Goal: Information Seeking & Learning: Check status

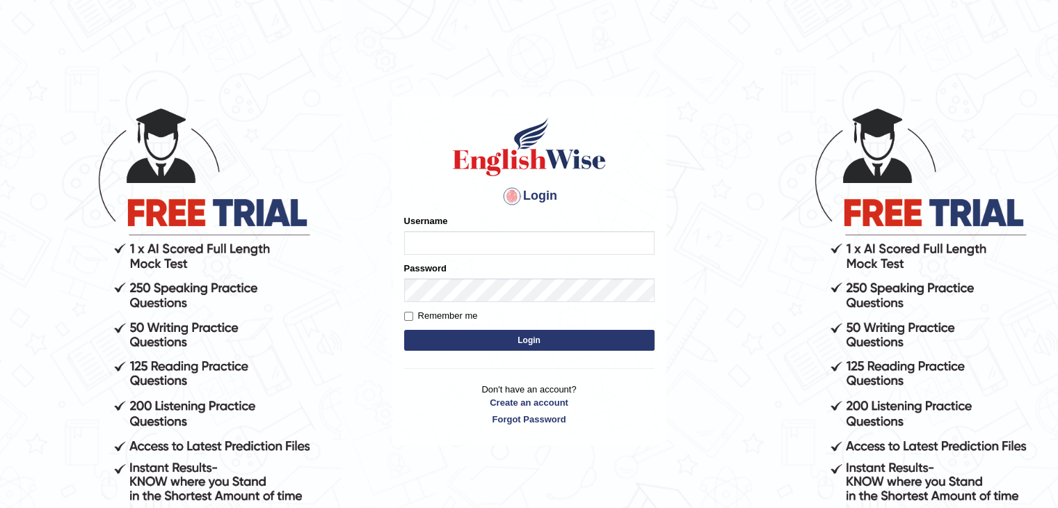
drag, startPoint x: 0, startPoint y: 0, endPoint x: 456, endPoint y: 234, distance: 512.7
click at [456, 234] on input "Username" at bounding box center [529, 243] width 250 height 24
click at [456, 234] on input "Sapana" at bounding box center [529, 243] width 250 height 24
type input "S"
type input "manpreetk_parramatta"
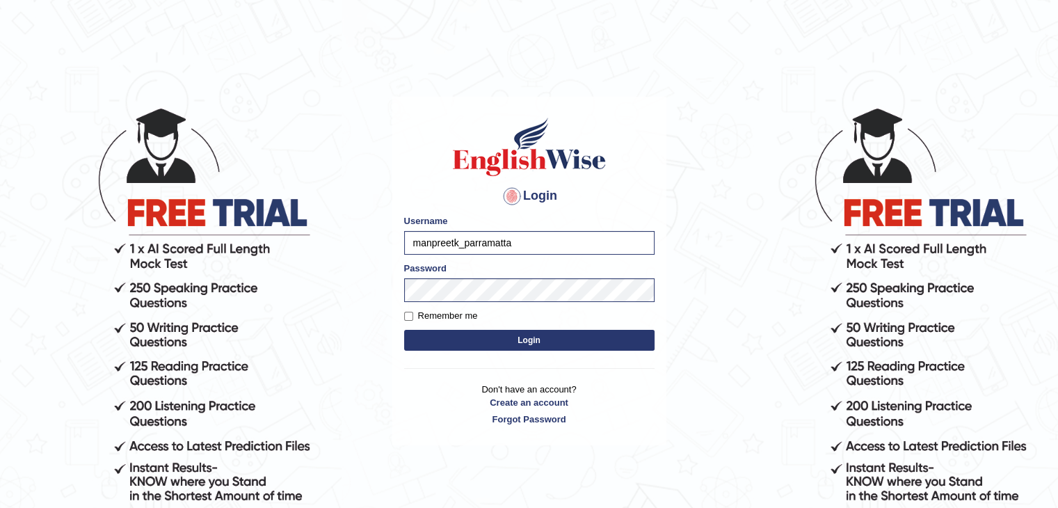
click at [506, 337] on button "Login" at bounding box center [529, 340] width 250 height 21
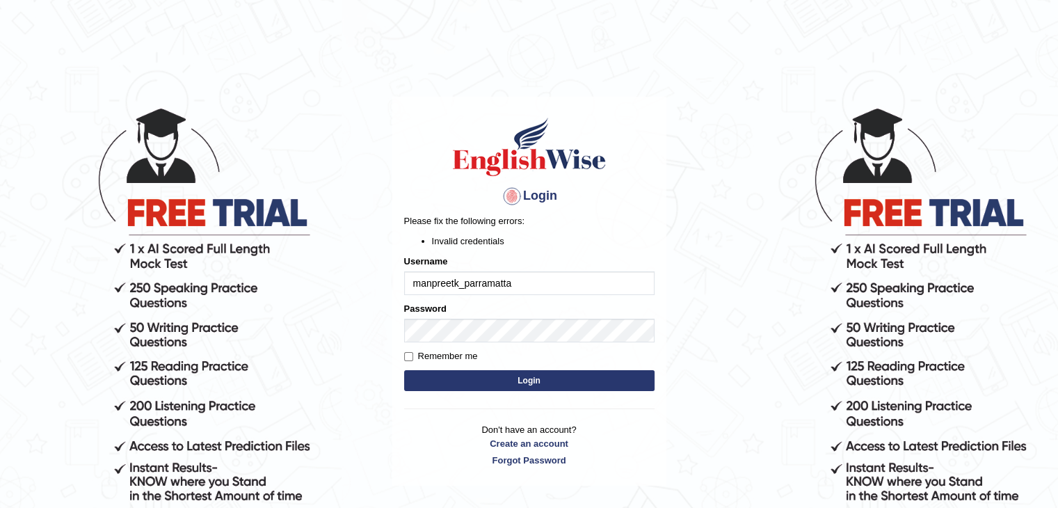
click at [449, 409] on div "Login Please fix the following errors: Invalid credentials Username manpreetk_p…" at bounding box center [529, 291] width 274 height 389
click at [522, 381] on button "Login" at bounding box center [529, 380] width 250 height 21
click at [362, 310] on body "Login Please fix the following errors: Invalid credentials Username manpreetk_p…" at bounding box center [529, 307] width 1058 height 508
click at [525, 285] on input "manpreetk_parramatta" at bounding box center [529, 283] width 250 height 24
type input "m"
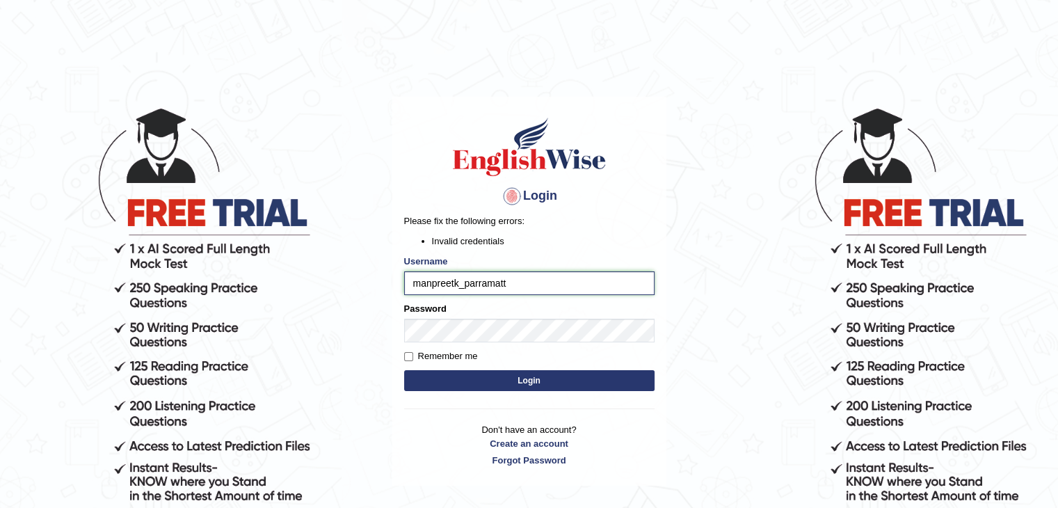
type input "manpreetk_parramatta"
click at [532, 378] on button "Login" at bounding box center [529, 380] width 250 height 21
click at [449, 376] on button "Login" at bounding box center [529, 380] width 250 height 21
click at [417, 371] on button "Login" at bounding box center [529, 380] width 250 height 21
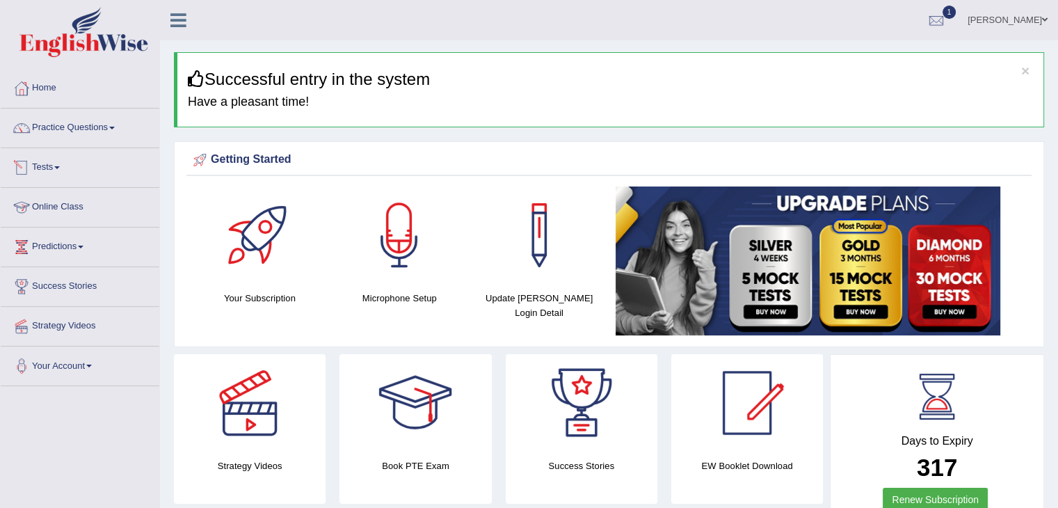
click at [47, 160] on link "Tests" at bounding box center [80, 165] width 159 height 35
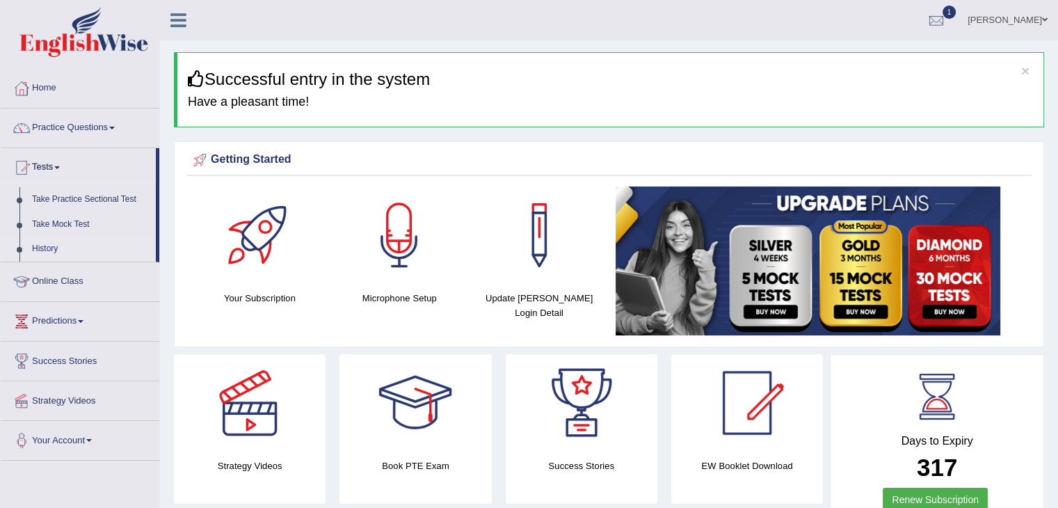
click at [38, 248] on link "History" at bounding box center [91, 249] width 130 height 25
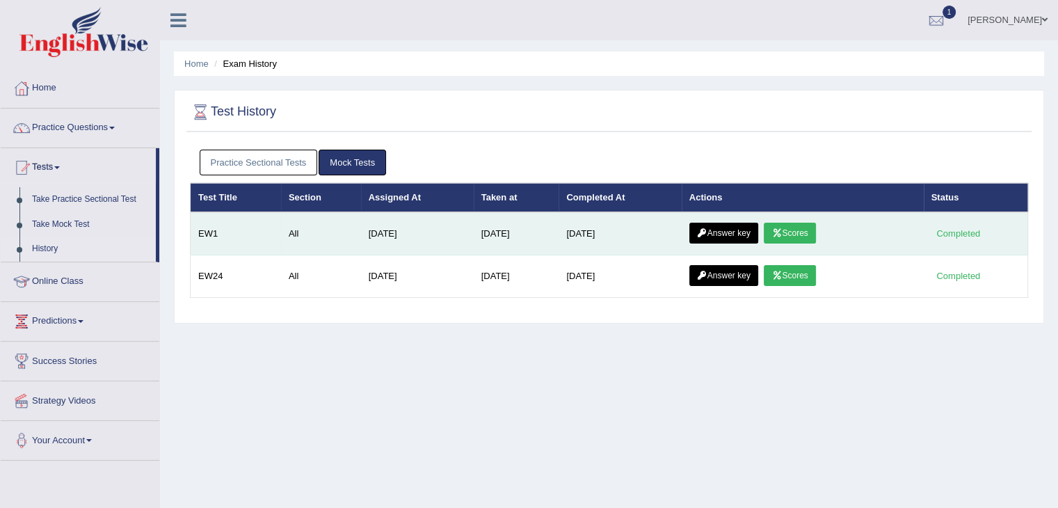
click at [778, 230] on icon at bounding box center [776, 233] width 10 height 8
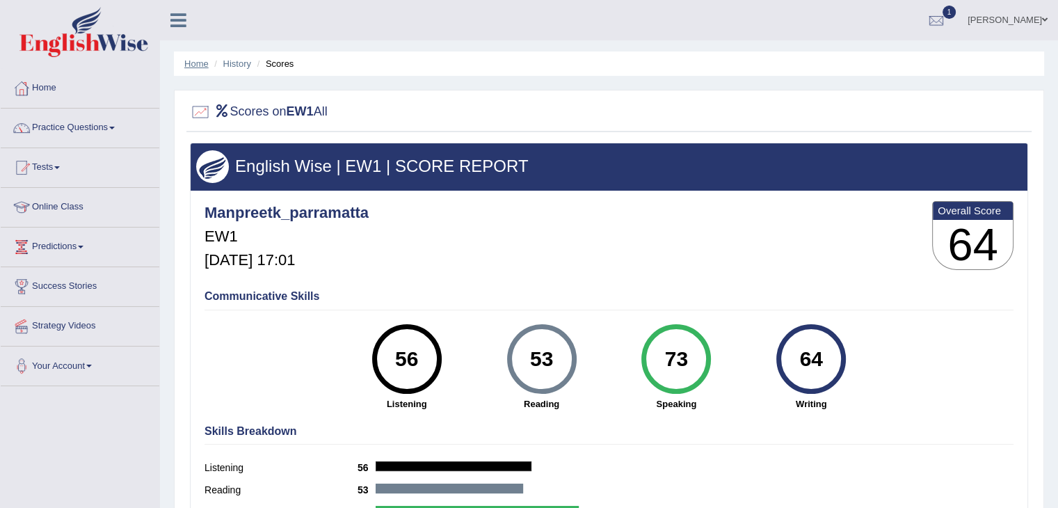
click at [189, 63] on link "Home" at bounding box center [196, 63] width 24 height 10
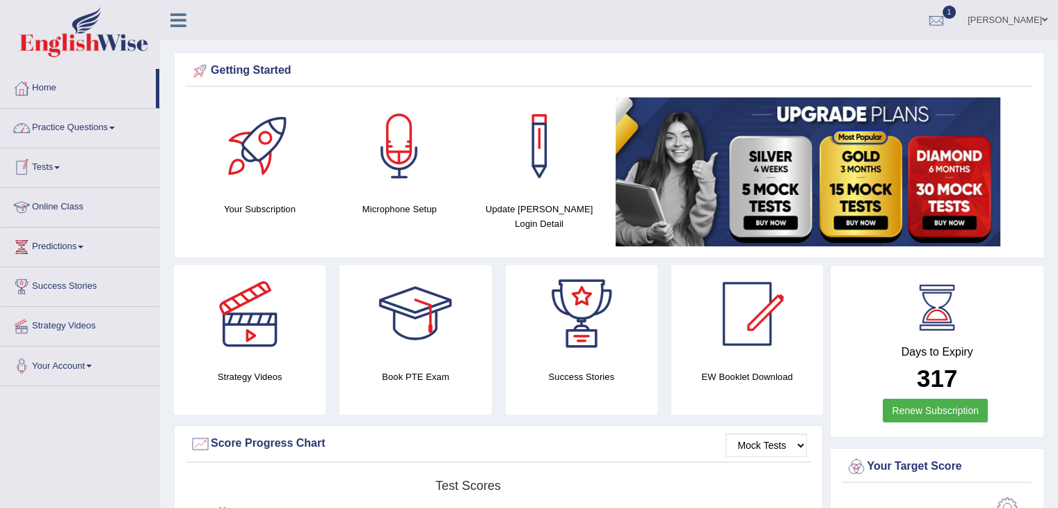
click at [50, 173] on link "Tests" at bounding box center [80, 165] width 159 height 35
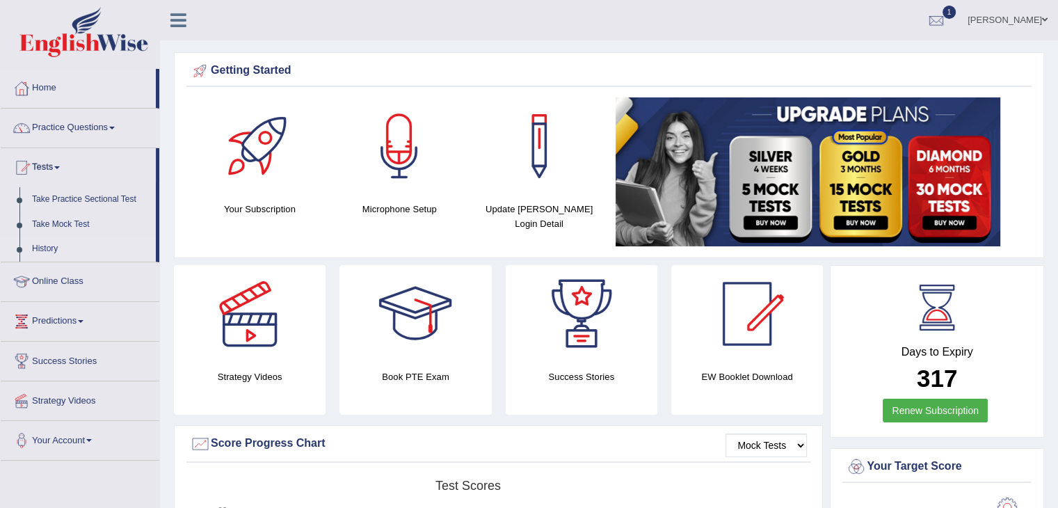
click at [53, 248] on link "History" at bounding box center [91, 249] width 130 height 25
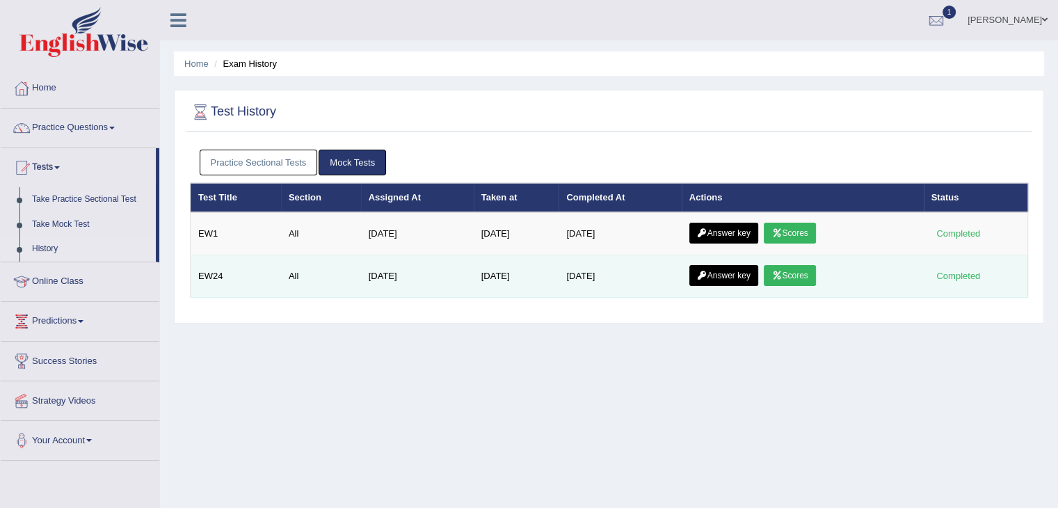
click at [802, 275] on link "Scores" at bounding box center [789, 275] width 51 height 21
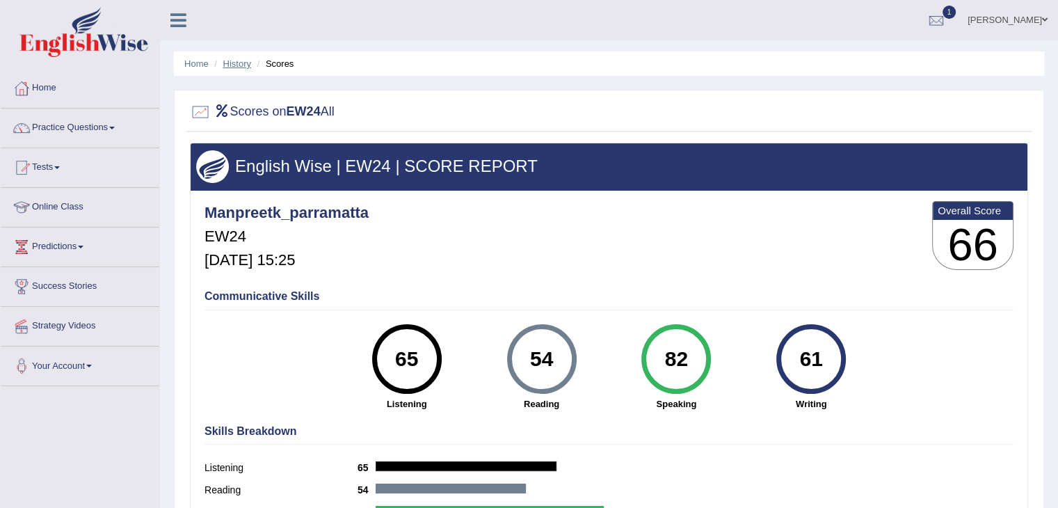
click at [229, 63] on link "History" at bounding box center [237, 63] width 28 height 10
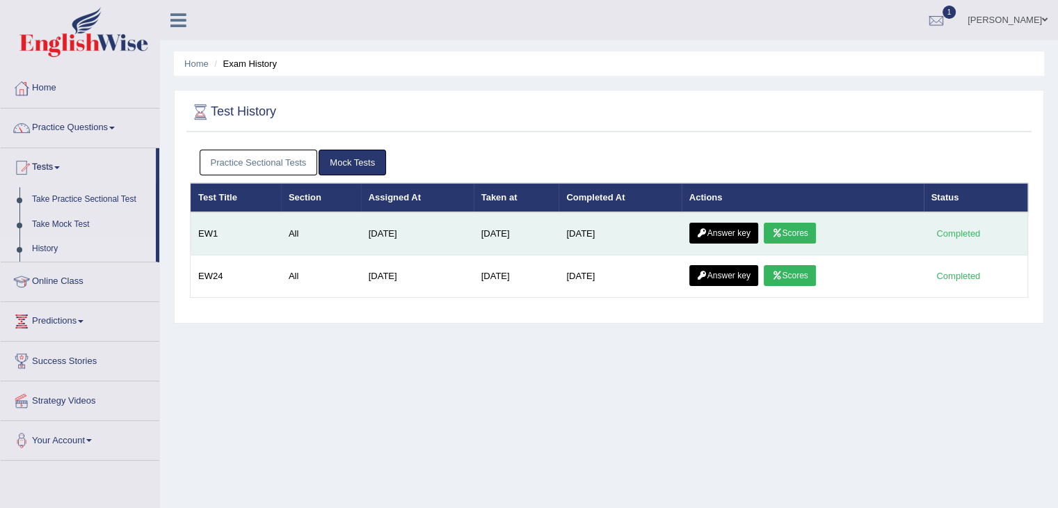
click at [737, 233] on link "Answer key" at bounding box center [723, 233] width 69 height 21
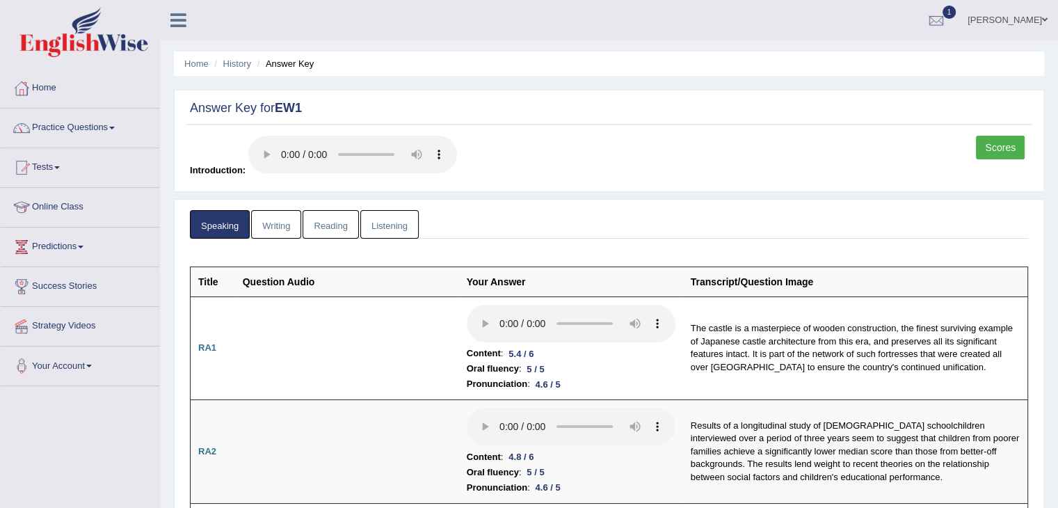
click at [271, 225] on link "Writing" at bounding box center [276, 224] width 50 height 29
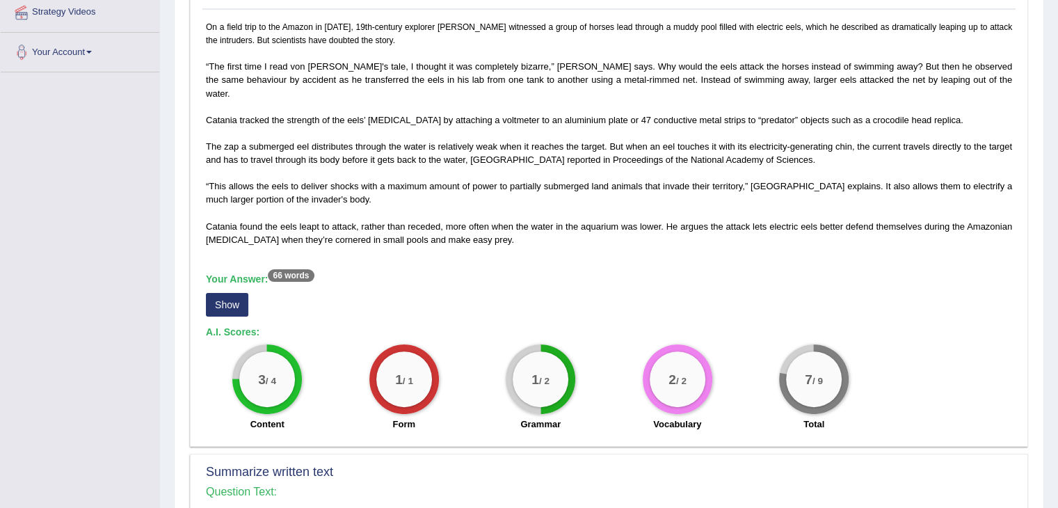
scroll to position [259, 0]
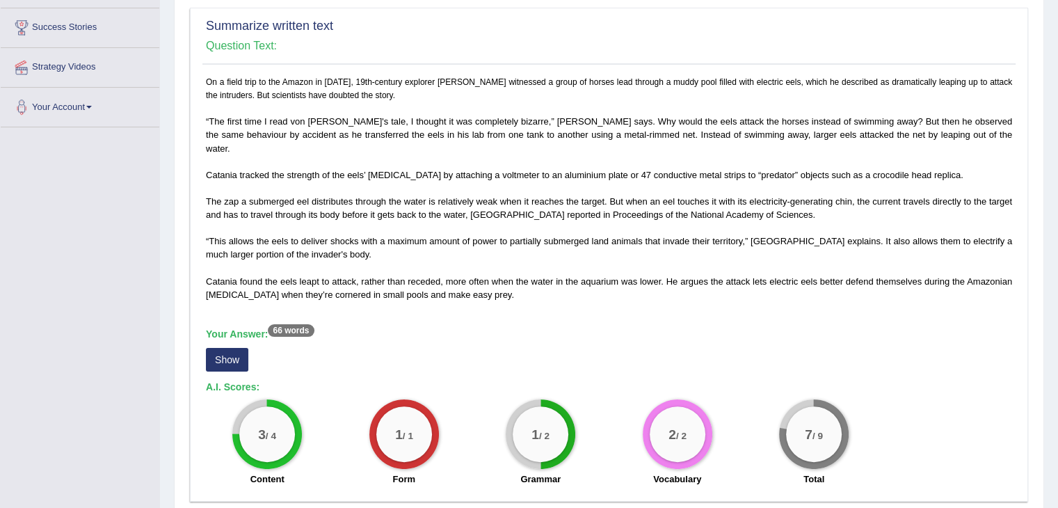
click at [228, 348] on button "Show" at bounding box center [227, 360] width 42 height 24
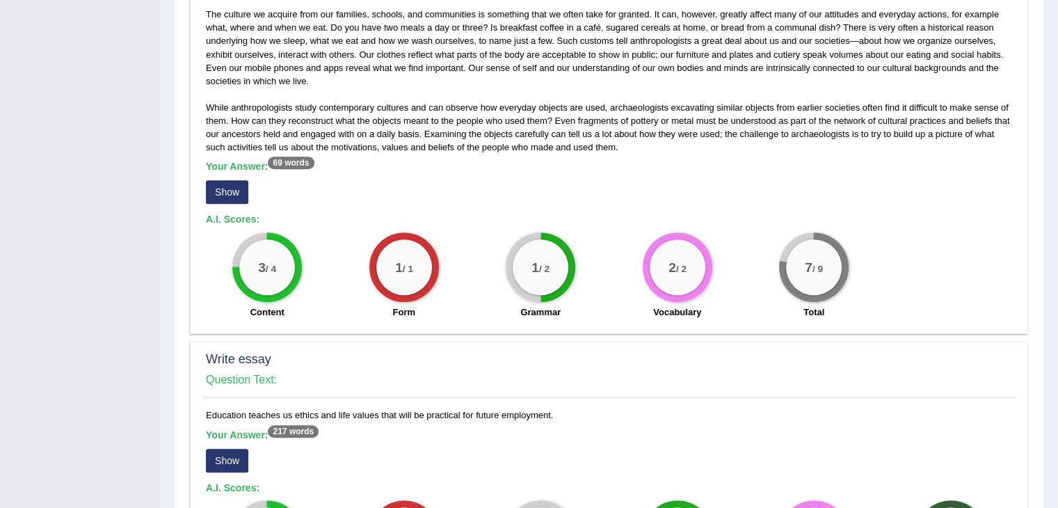
scroll to position [1060, 0]
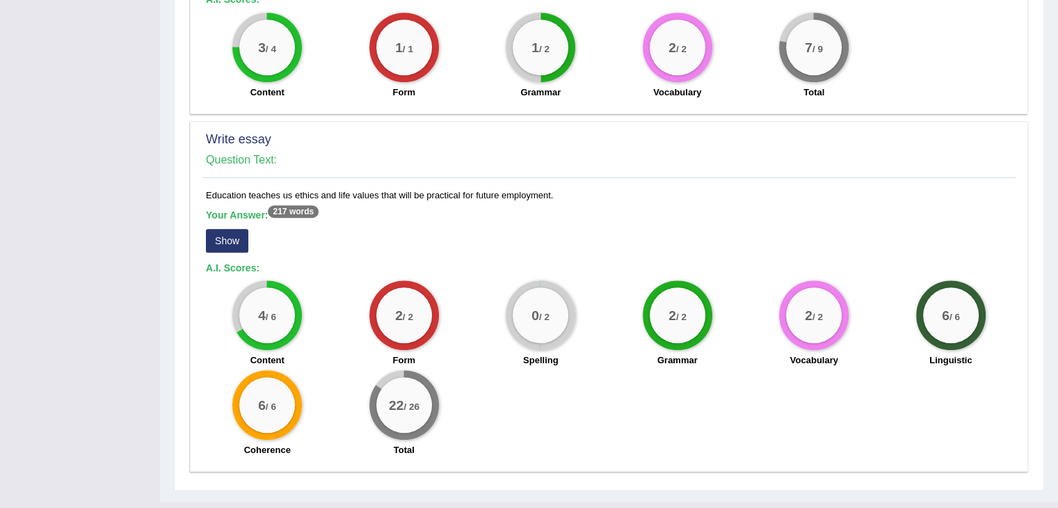
click at [217, 229] on button "Show" at bounding box center [227, 241] width 42 height 24
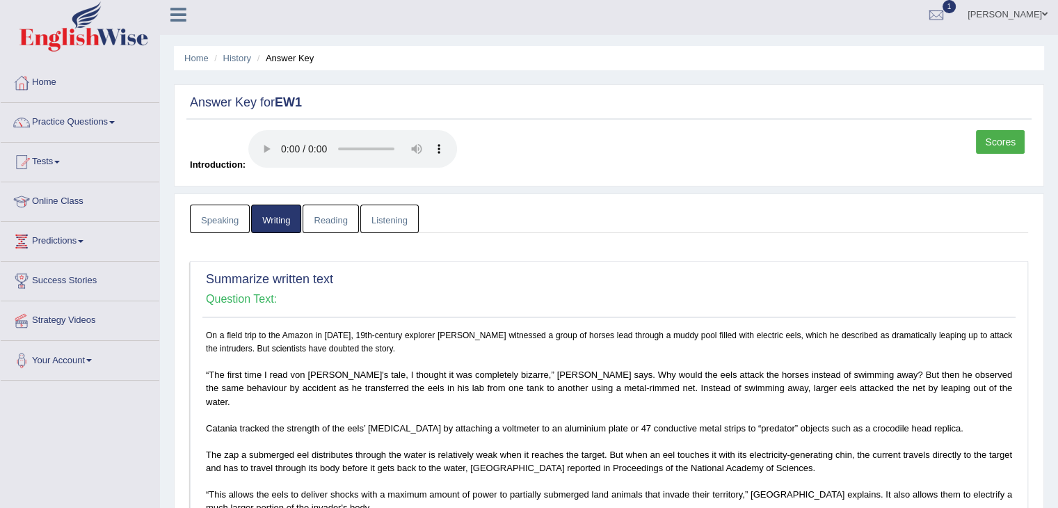
scroll to position [0, 0]
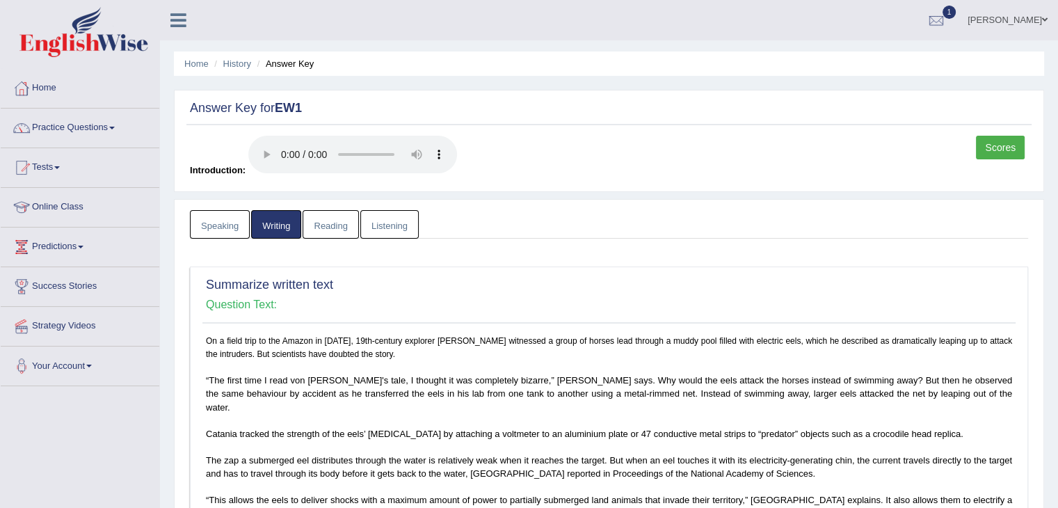
click at [391, 232] on link "Listening" at bounding box center [389, 224] width 58 height 29
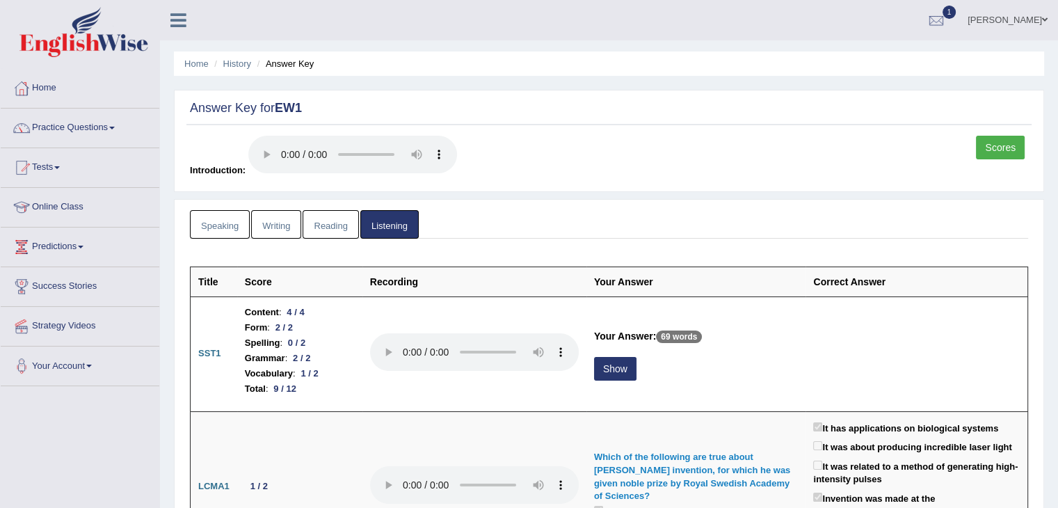
click at [312, 221] on link "Reading" at bounding box center [331, 224] width 56 height 29
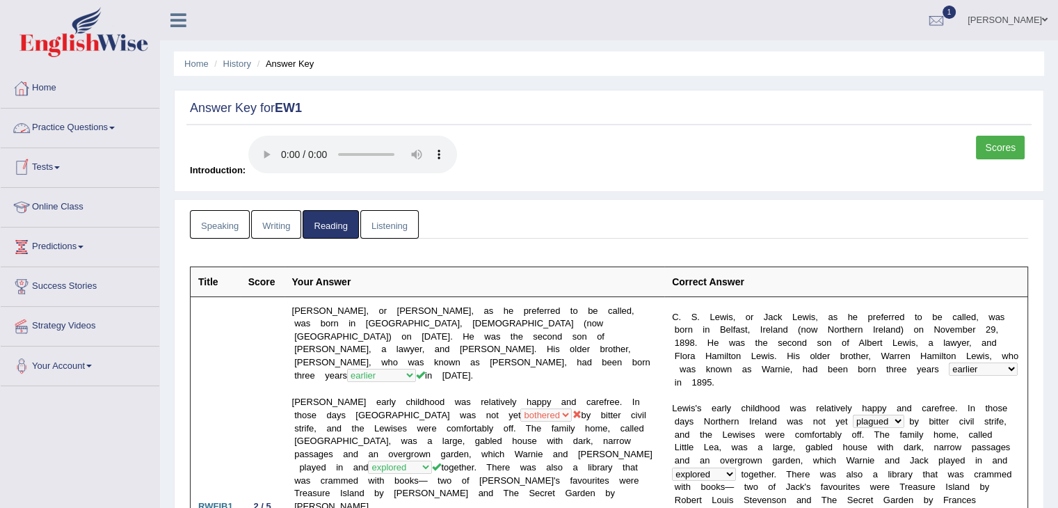
click at [47, 129] on link "Practice Questions" at bounding box center [80, 126] width 159 height 35
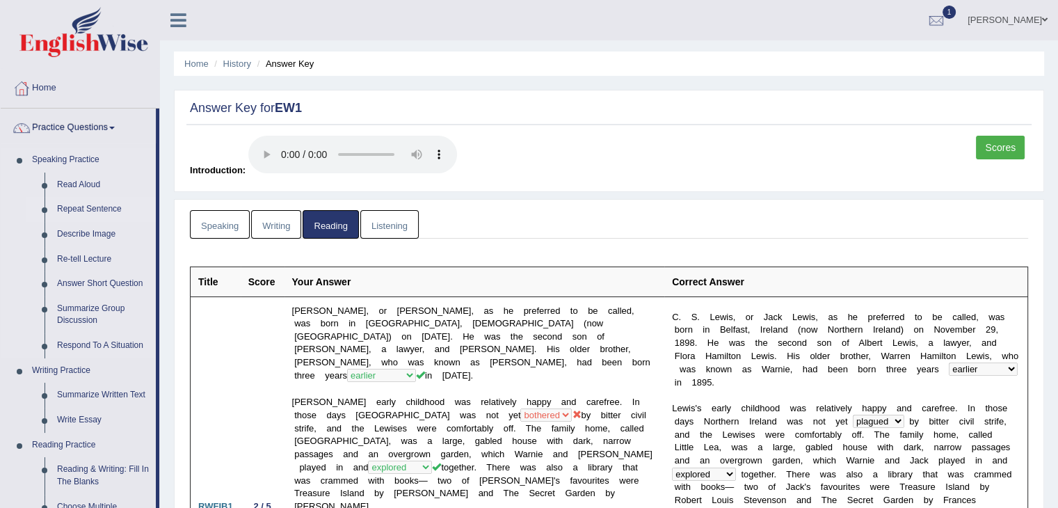
click at [68, 207] on link "Repeat Sentence" at bounding box center [103, 209] width 105 height 25
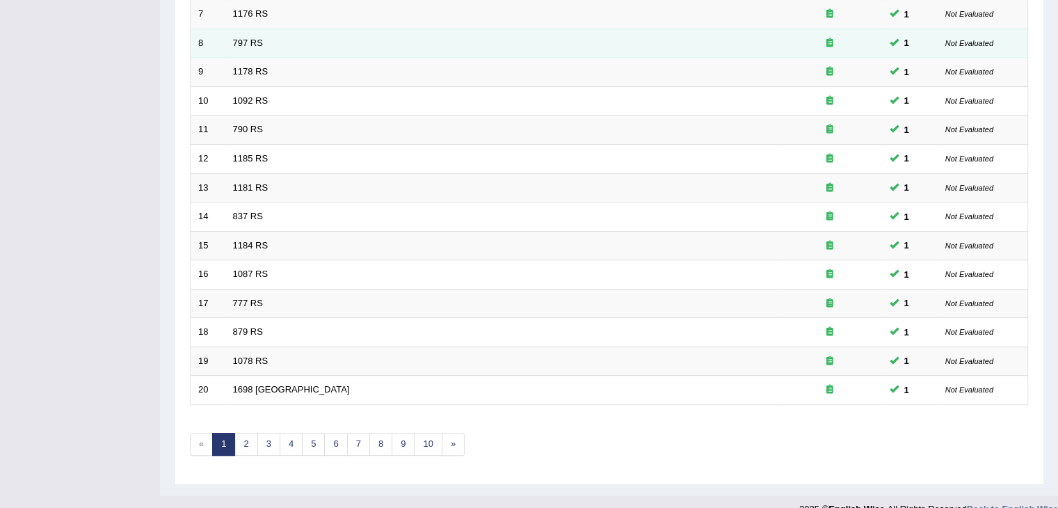
scroll to position [409, 0]
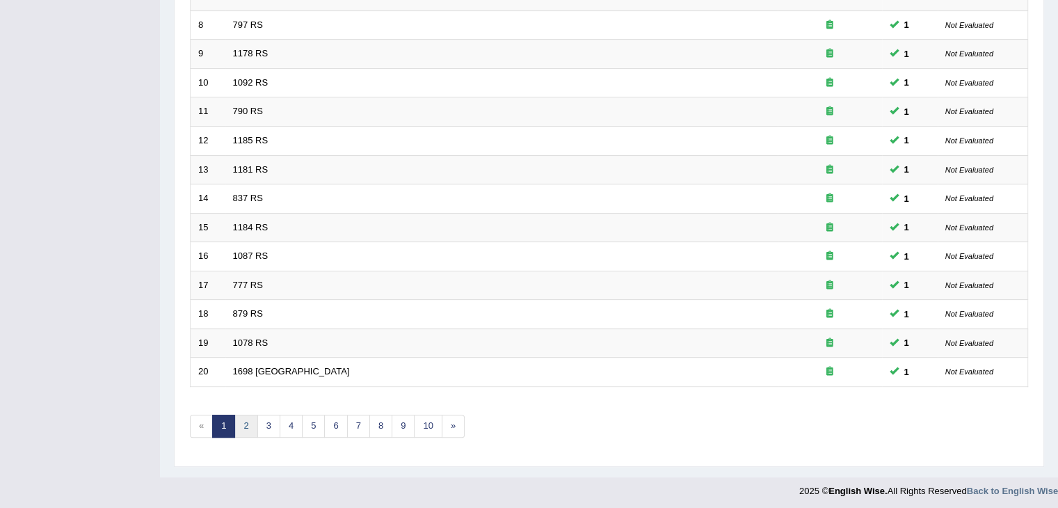
click at [245, 421] on link "2" at bounding box center [245, 426] width 23 height 23
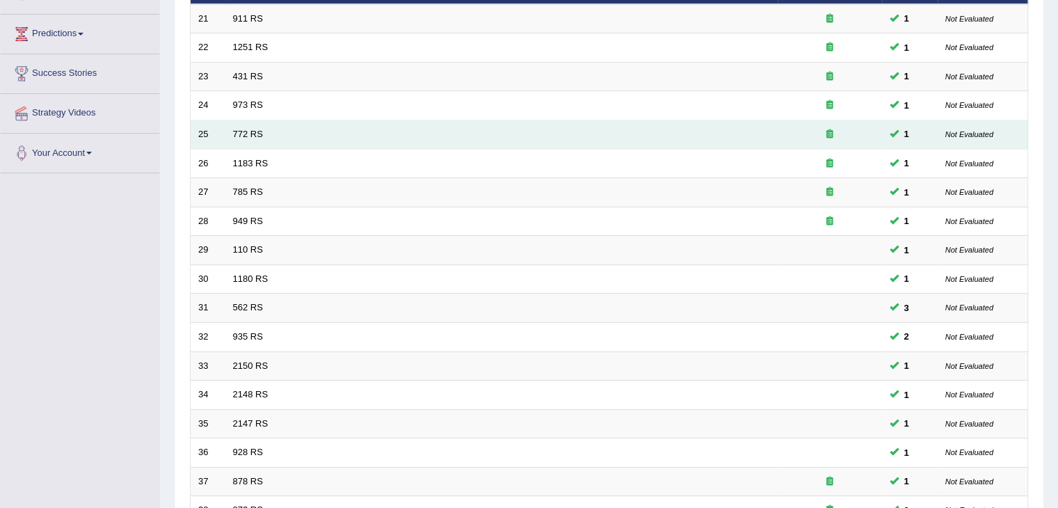
scroll to position [409, 0]
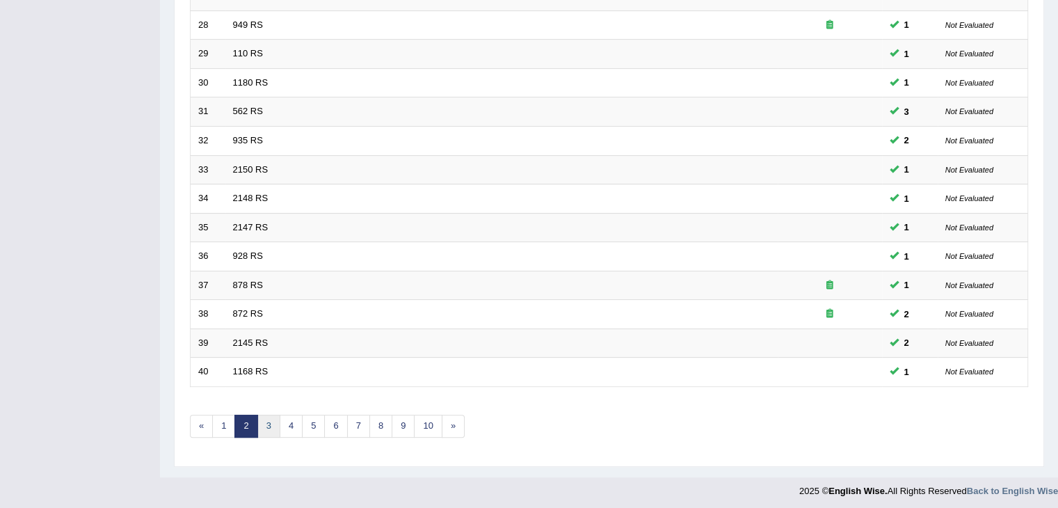
click at [275, 424] on link "3" at bounding box center [268, 426] width 23 height 23
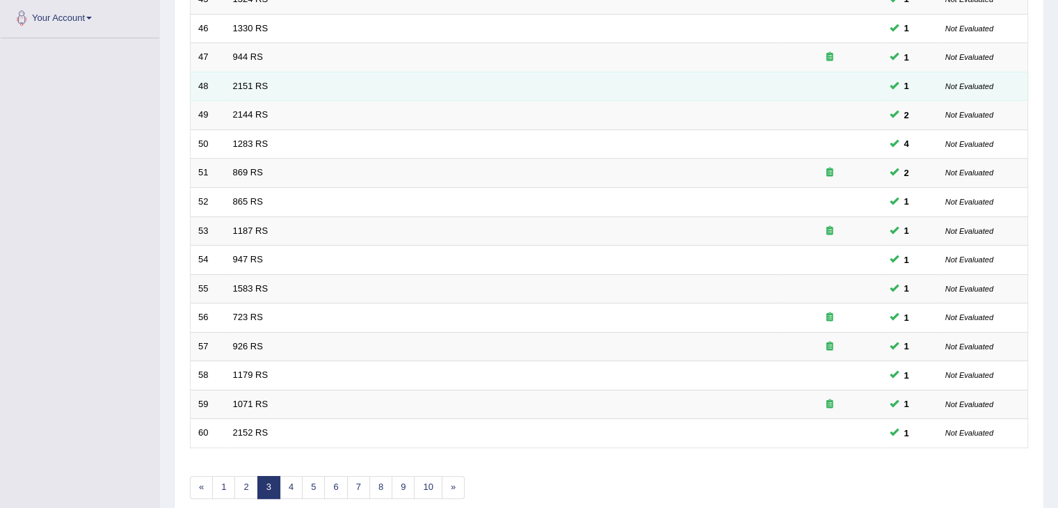
scroll to position [409, 0]
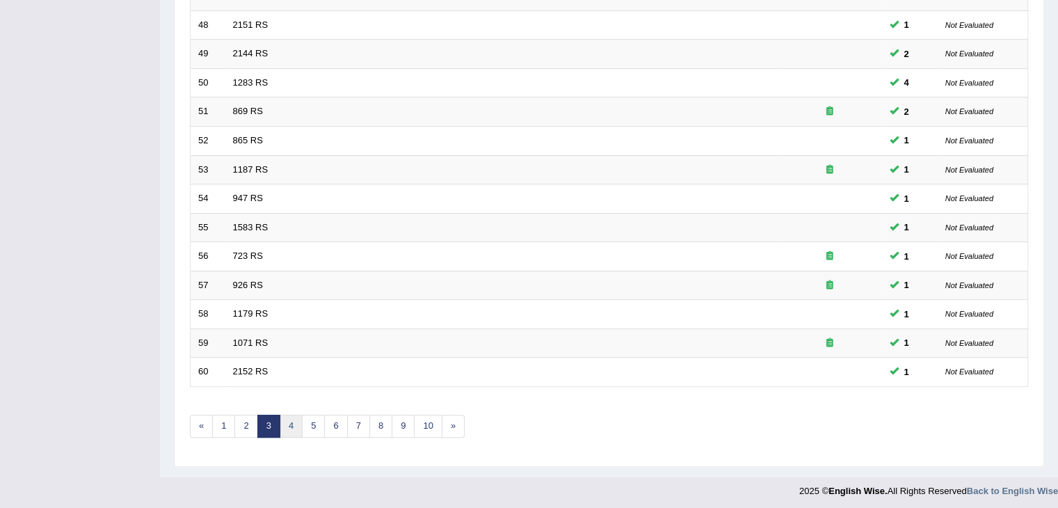
click at [284, 420] on link "4" at bounding box center [291, 426] width 23 height 23
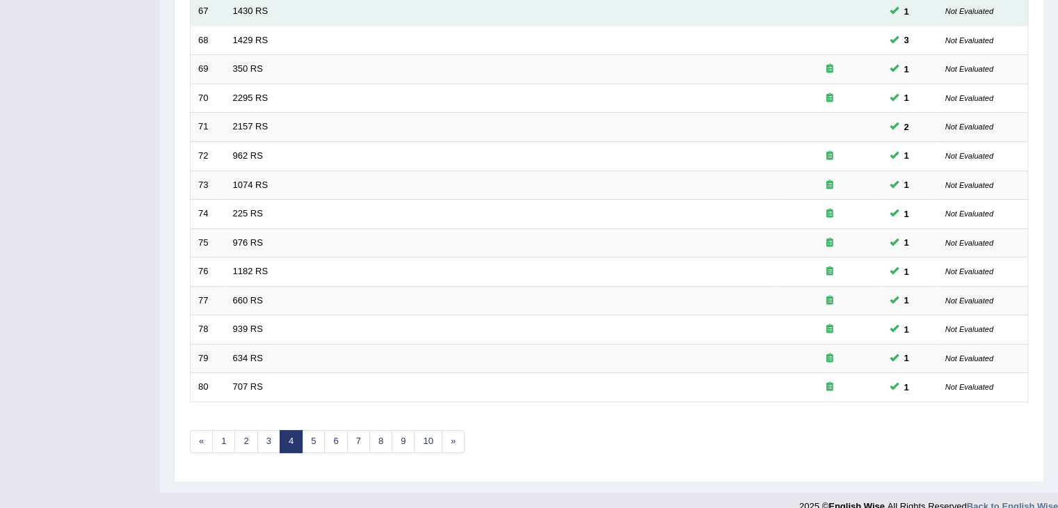
scroll to position [409, 0]
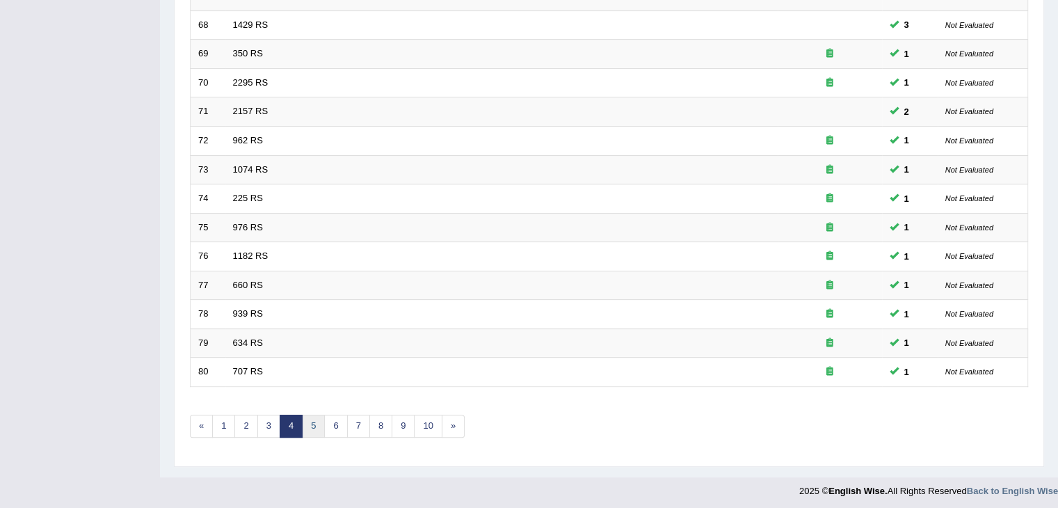
click at [308, 425] on link "5" at bounding box center [313, 426] width 23 height 23
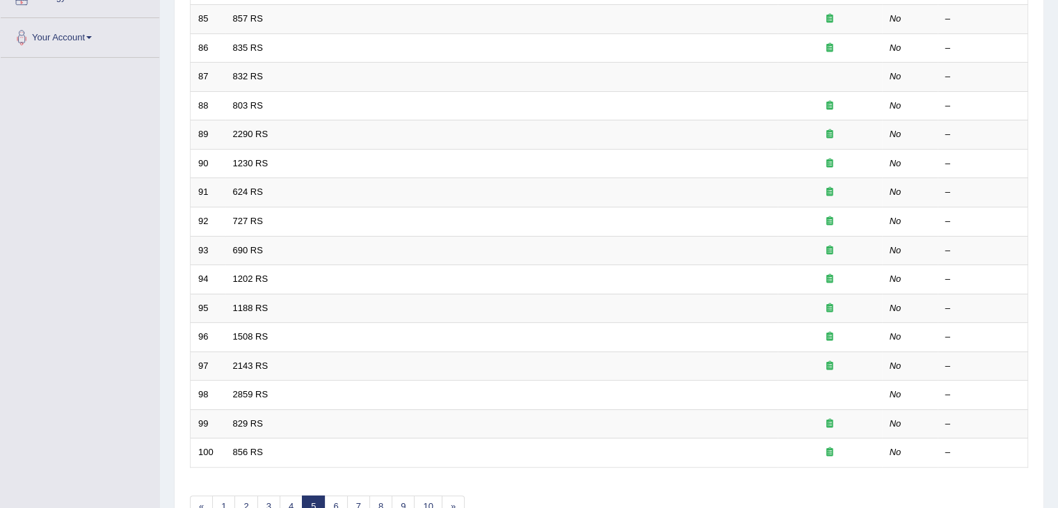
scroll to position [409, 0]
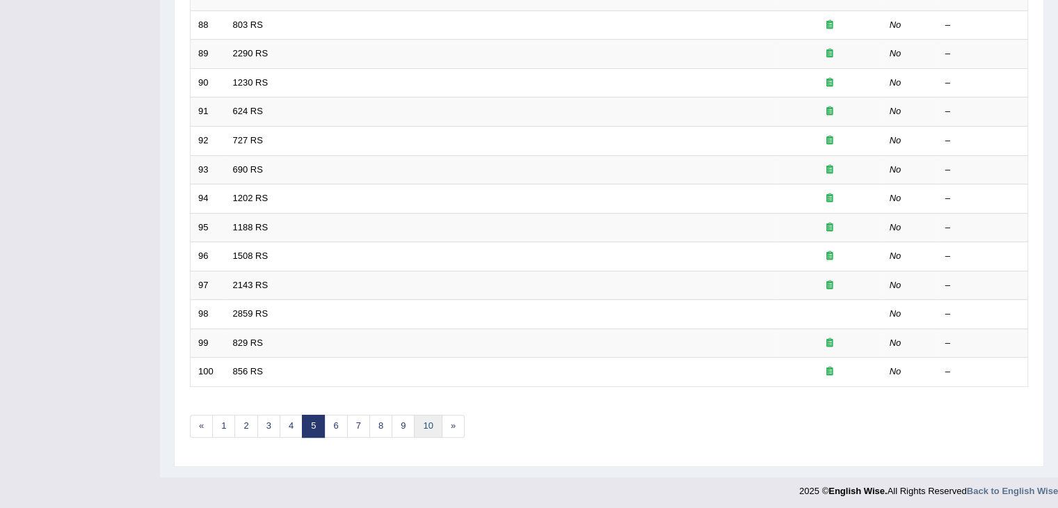
click at [423, 418] on link "10" at bounding box center [428, 426] width 28 height 23
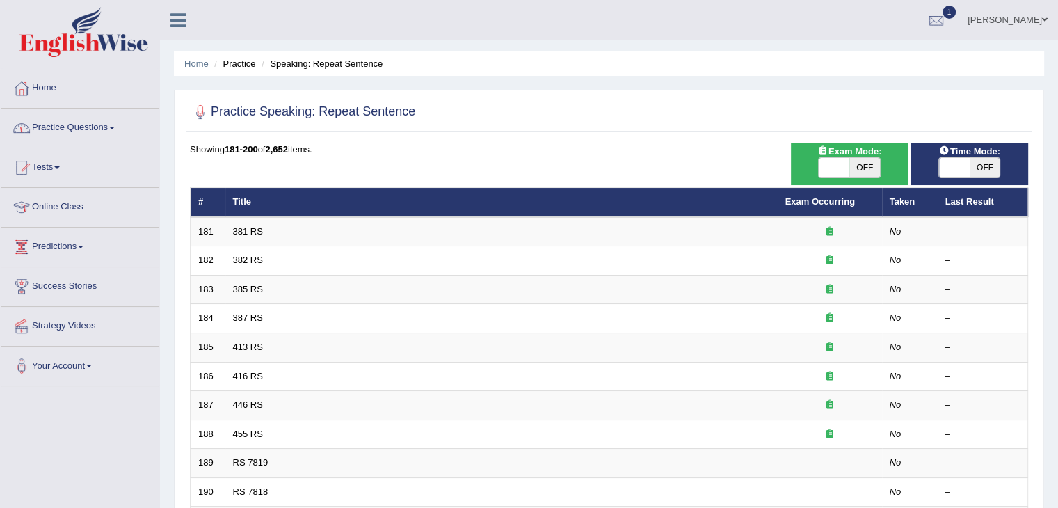
click at [49, 160] on link "Tests" at bounding box center [80, 165] width 159 height 35
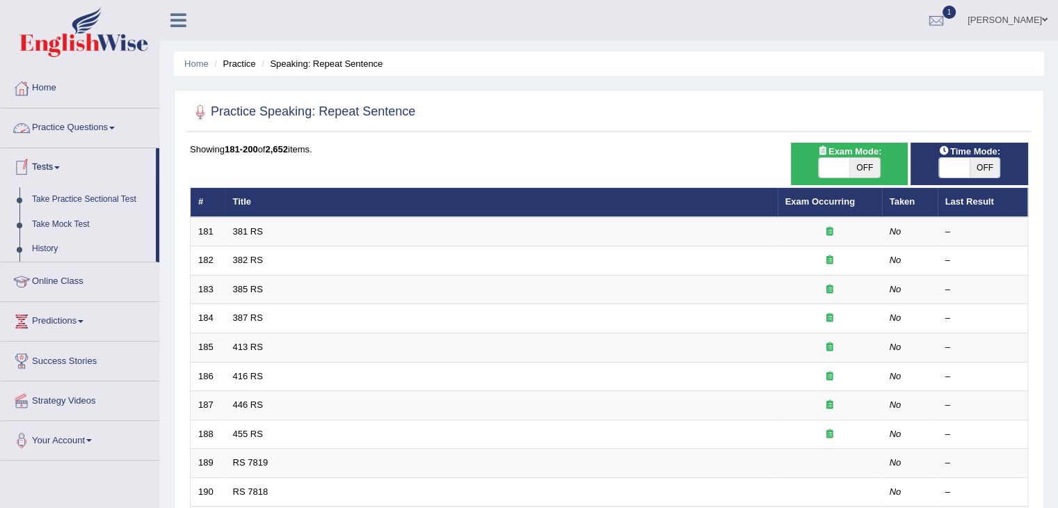
click at [68, 122] on link "Practice Questions" at bounding box center [80, 126] width 159 height 35
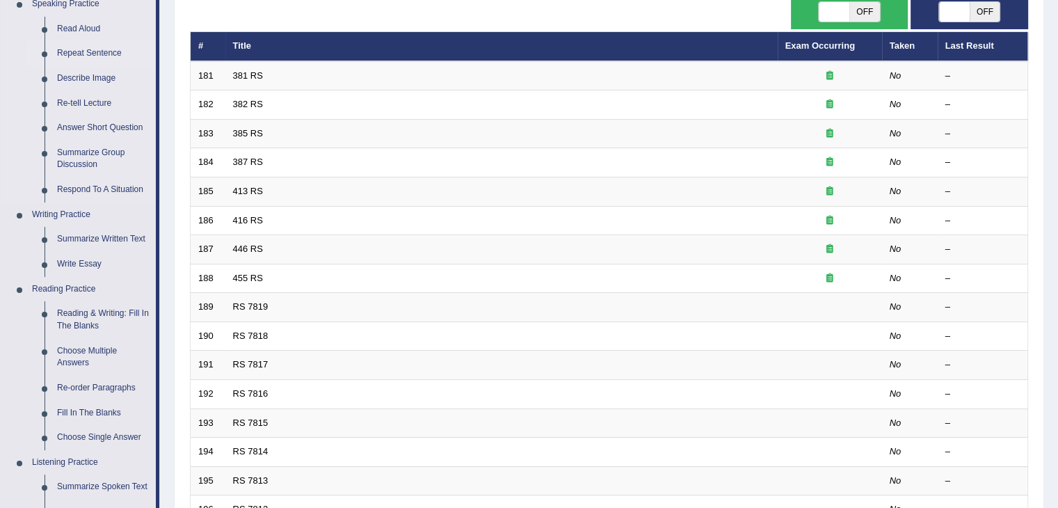
scroll to position [175, 0]
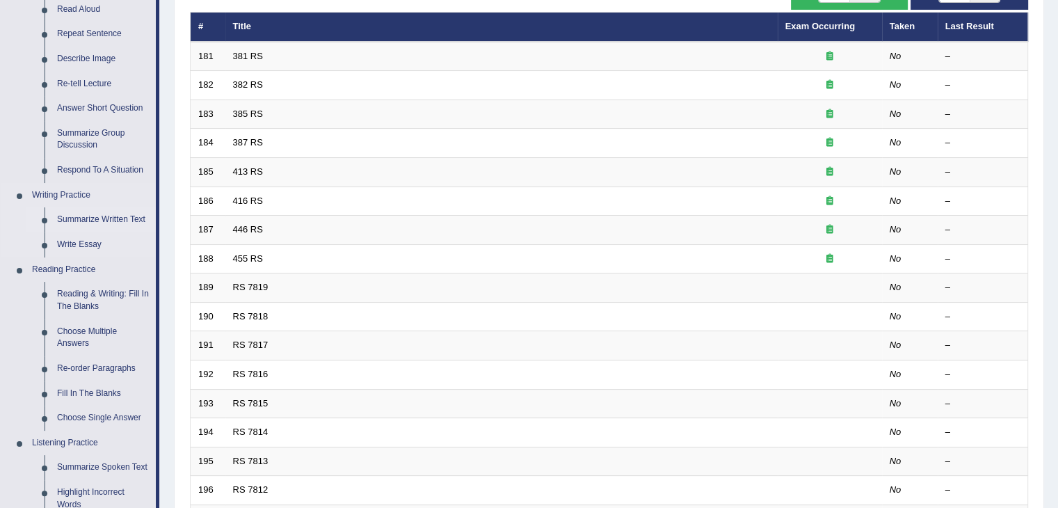
click at [80, 219] on link "Summarize Written Text" at bounding box center [103, 219] width 105 height 25
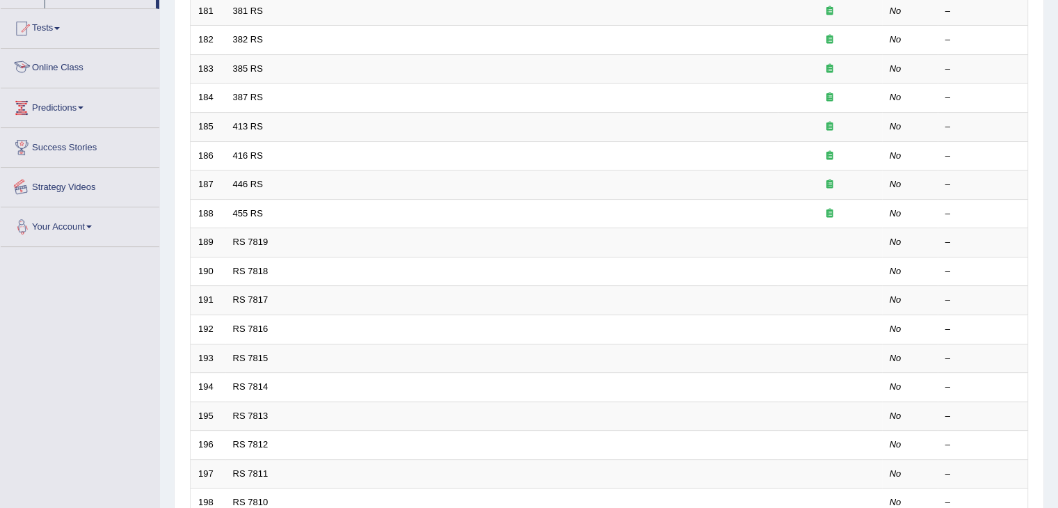
scroll to position [296, 0]
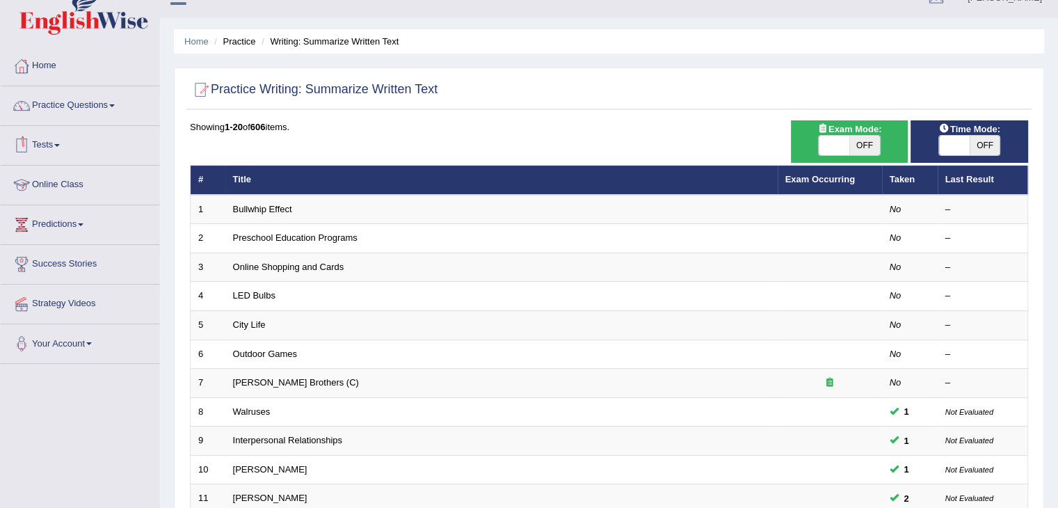
click at [60, 144] on span at bounding box center [57, 145] width 6 height 3
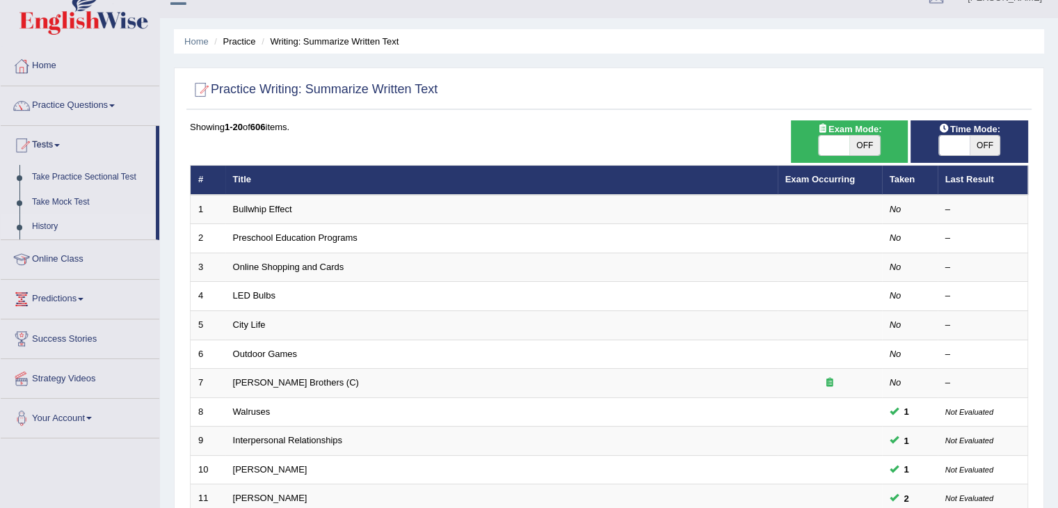
click at [42, 226] on link "History" at bounding box center [91, 226] width 130 height 25
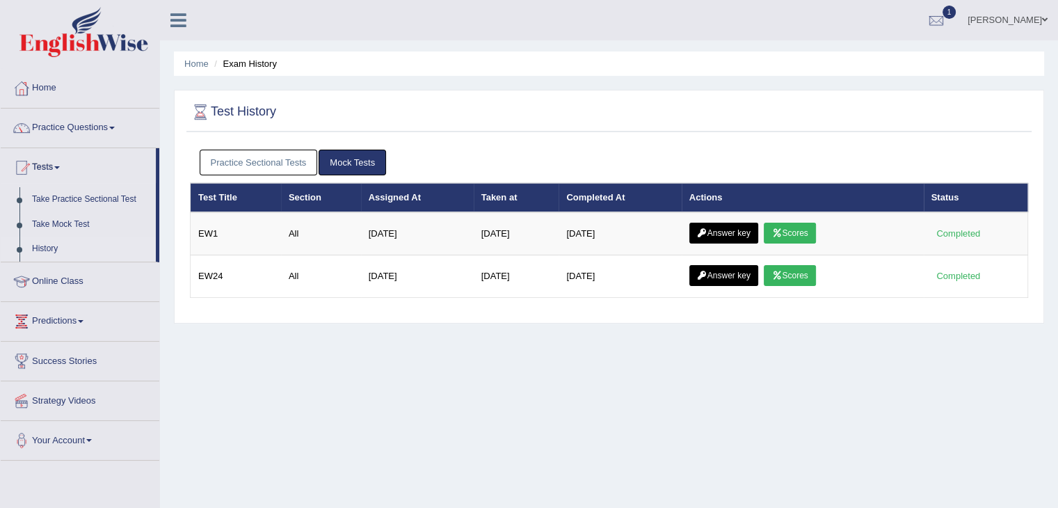
click at [225, 157] on link "Practice Sectional Tests" at bounding box center [259, 163] width 118 height 26
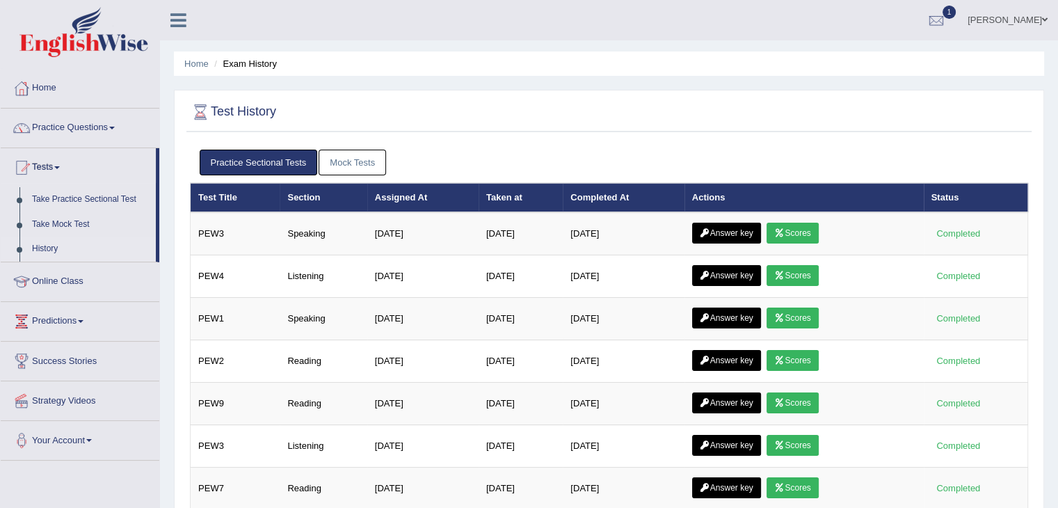
click at [344, 168] on link "Mock Tests" at bounding box center [352, 163] width 67 height 26
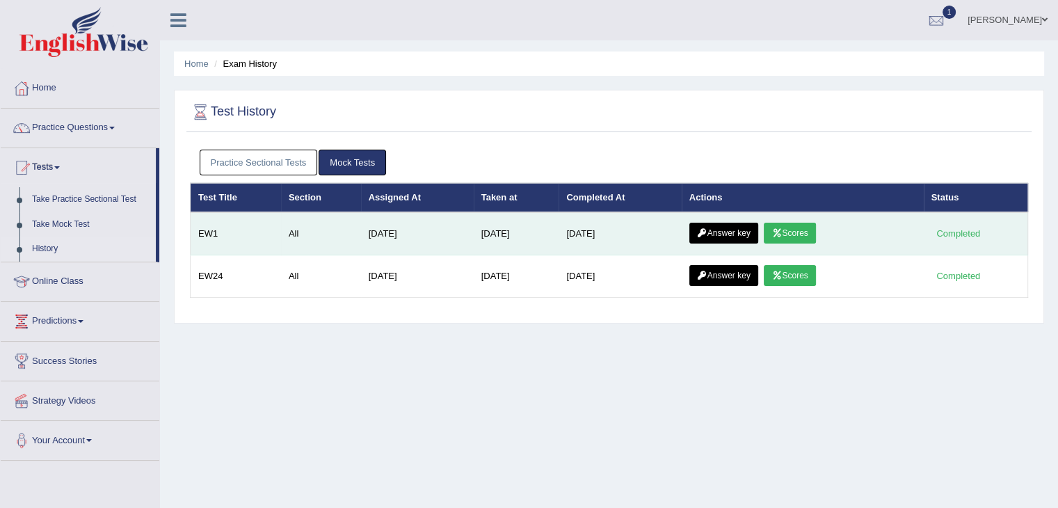
click at [804, 234] on link "Scores" at bounding box center [789, 233] width 51 height 21
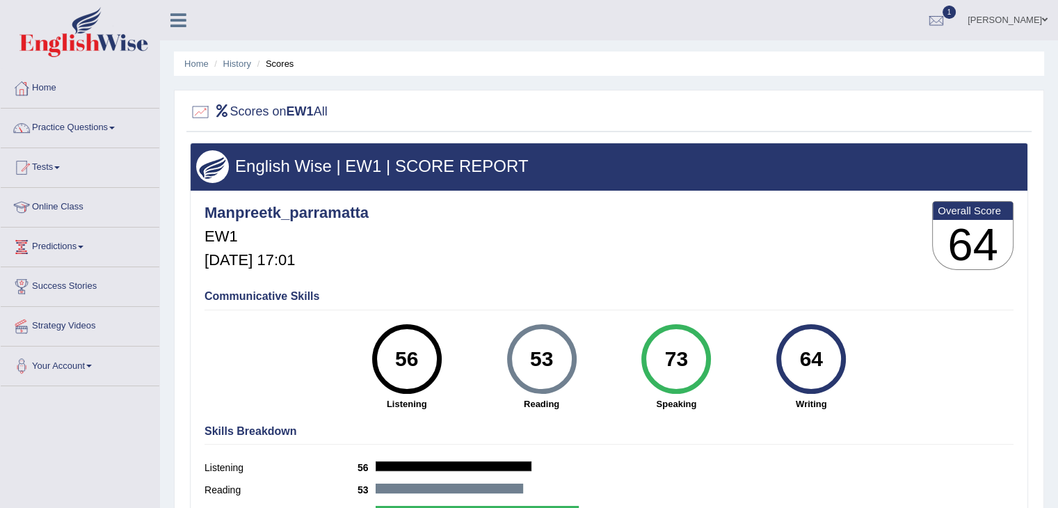
click at [47, 164] on link "Tests" at bounding box center [80, 165] width 159 height 35
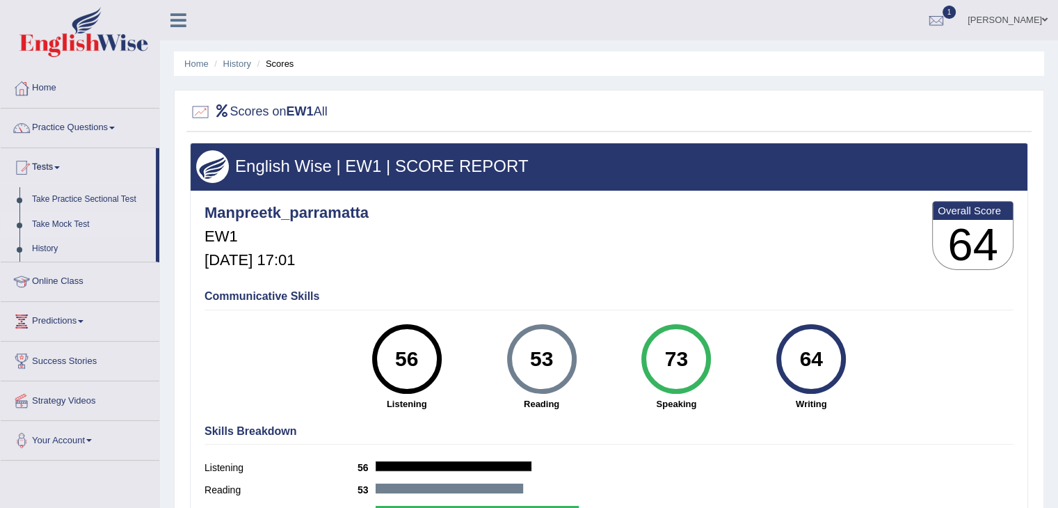
click at [50, 221] on link "Take Mock Test" at bounding box center [91, 224] width 130 height 25
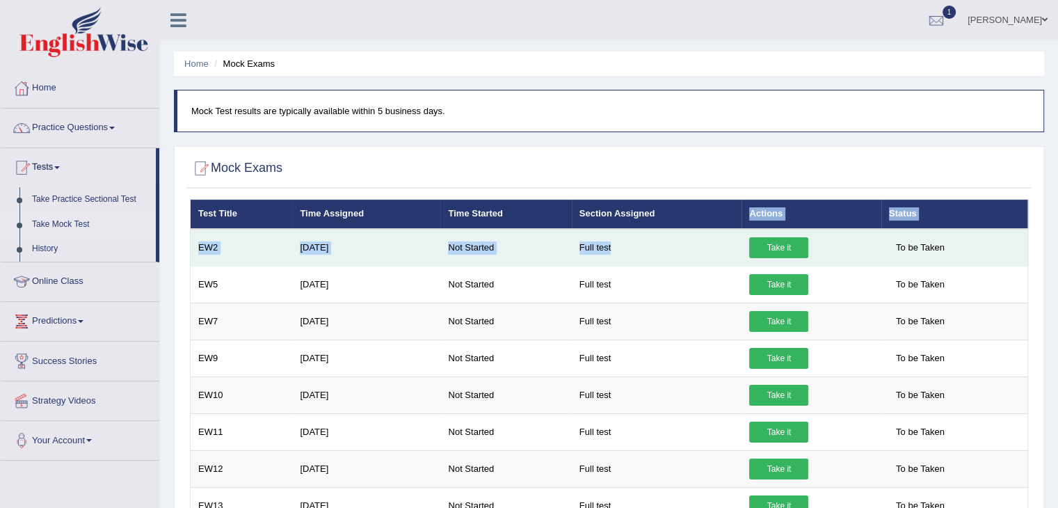
drag, startPoint x: 751, startPoint y: 200, endPoint x: 737, endPoint y: 261, distance: 62.3
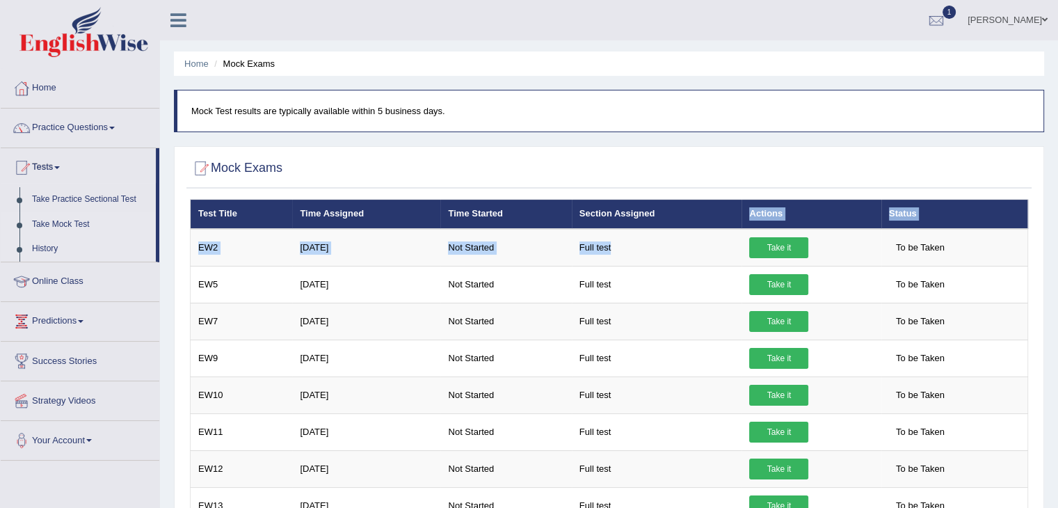
click at [45, 247] on link "History" at bounding box center [91, 249] width 130 height 25
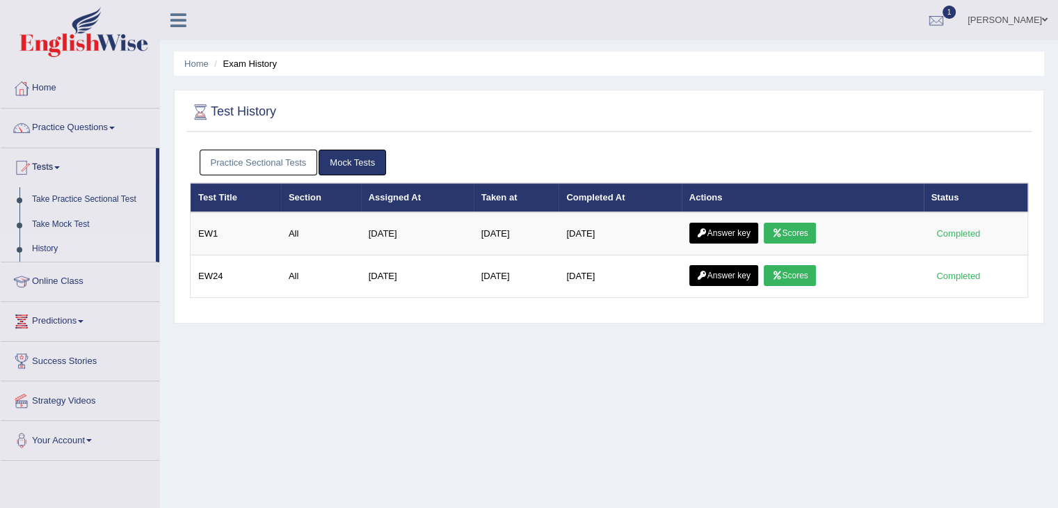
click at [51, 314] on link "Predictions" at bounding box center [80, 319] width 159 height 35
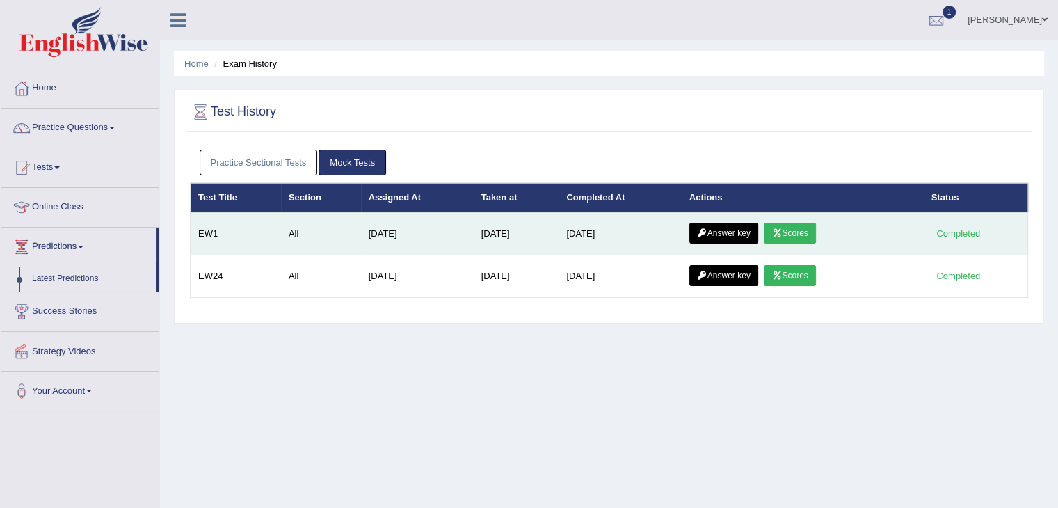
click at [796, 230] on link "Scores" at bounding box center [789, 233] width 51 height 21
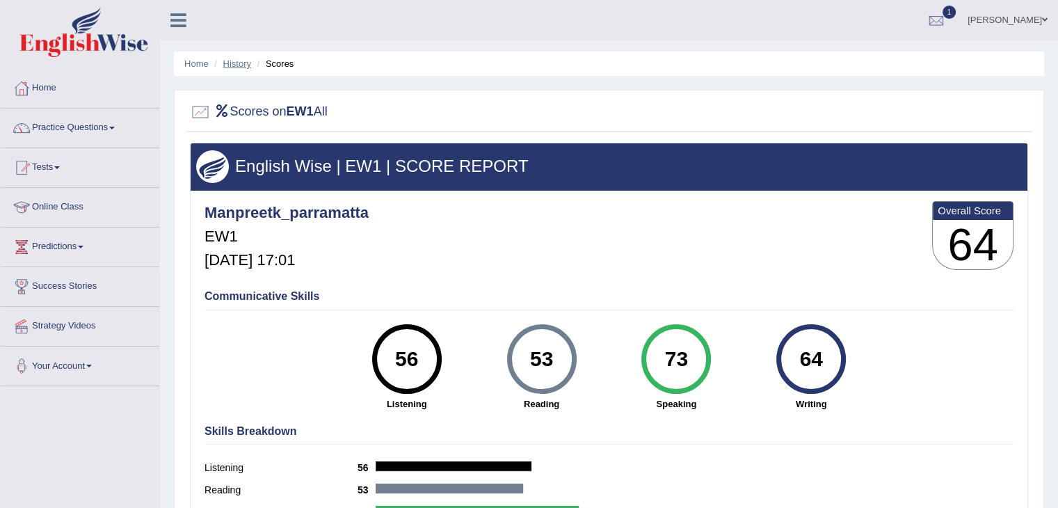
click at [232, 62] on link "History" at bounding box center [237, 63] width 28 height 10
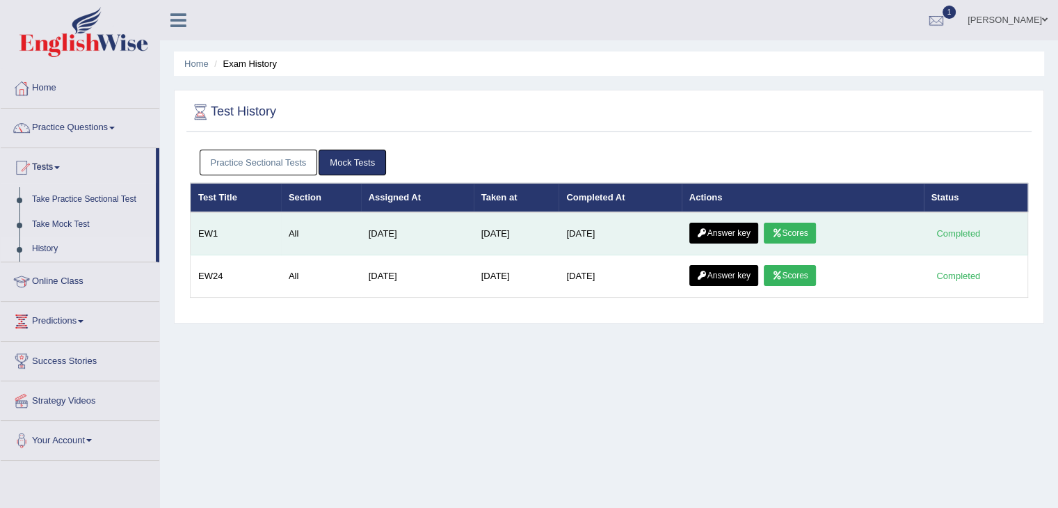
click at [726, 236] on link "Answer key" at bounding box center [723, 233] width 69 height 21
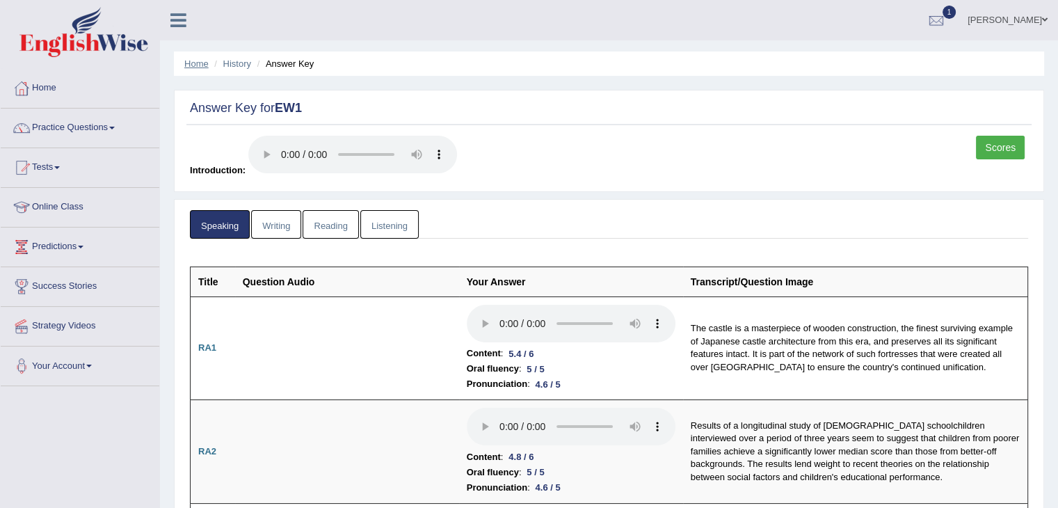
click at [189, 64] on link "Home" at bounding box center [196, 63] width 24 height 10
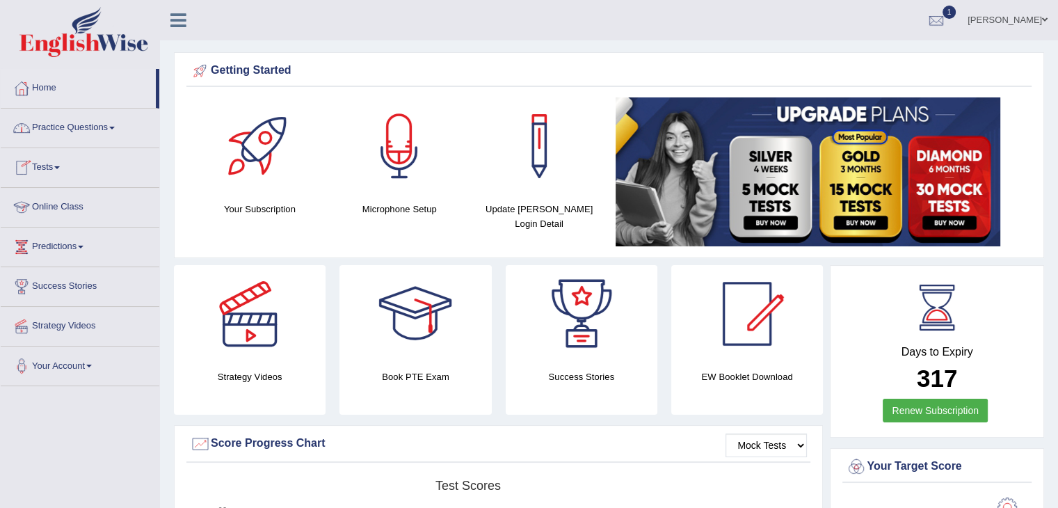
click at [56, 169] on link "Tests" at bounding box center [80, 165] width 159 height 35
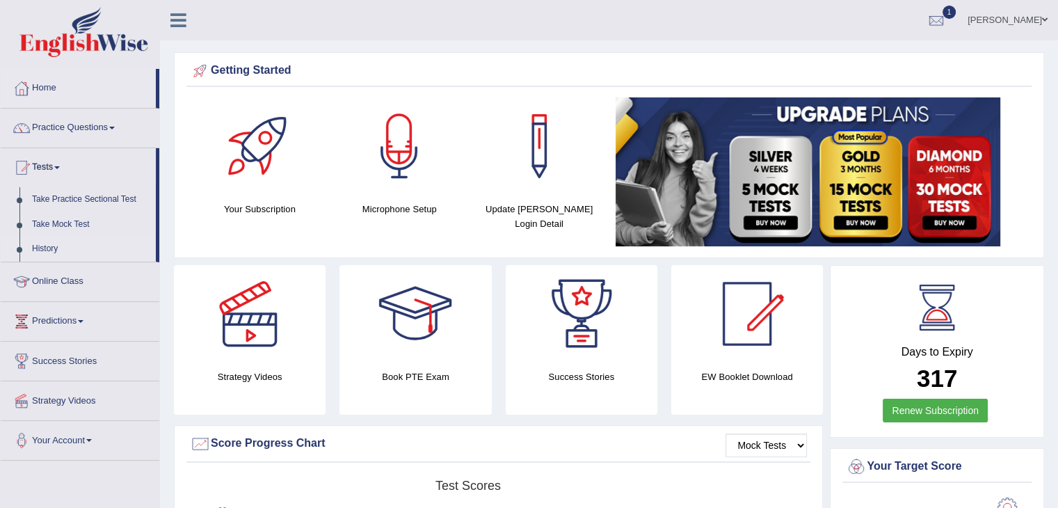
click at [39, 248] on link "History" at bounding box center [91, 249] width 130 height 25
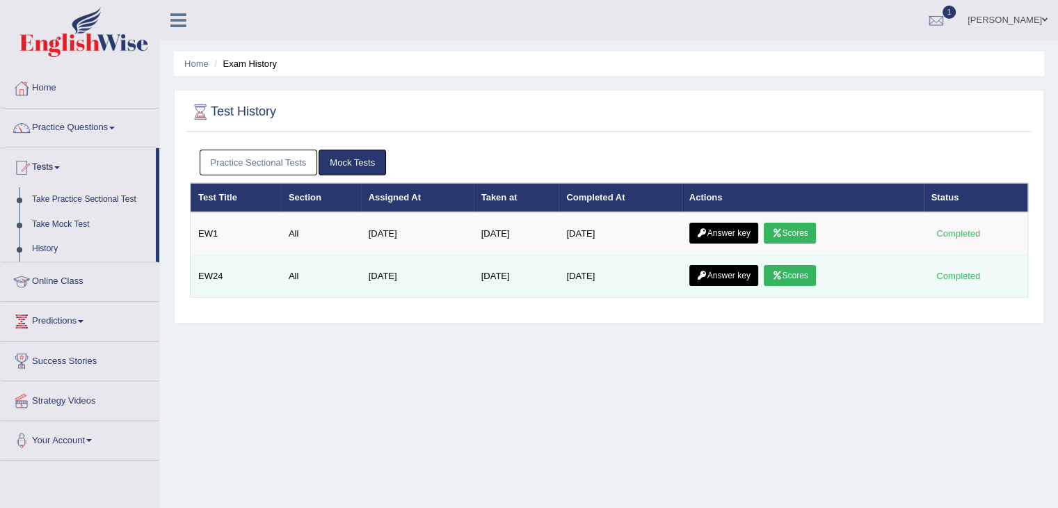
click at [721, 275] on link "Answer key" at bounding box center [723, 275] width 69 height 21
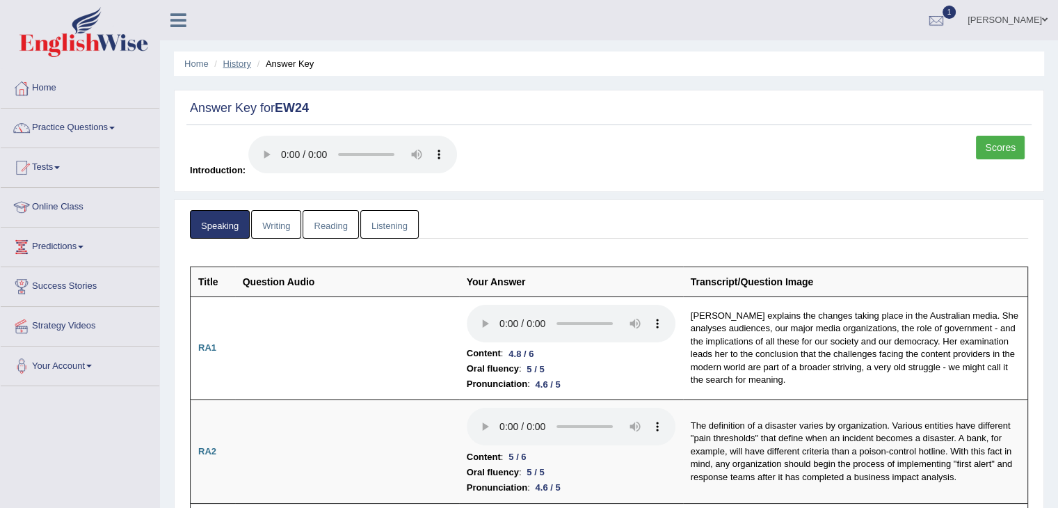
click at [228, 65] on link "History" at bounding box center [237, 63] width 28 height 10
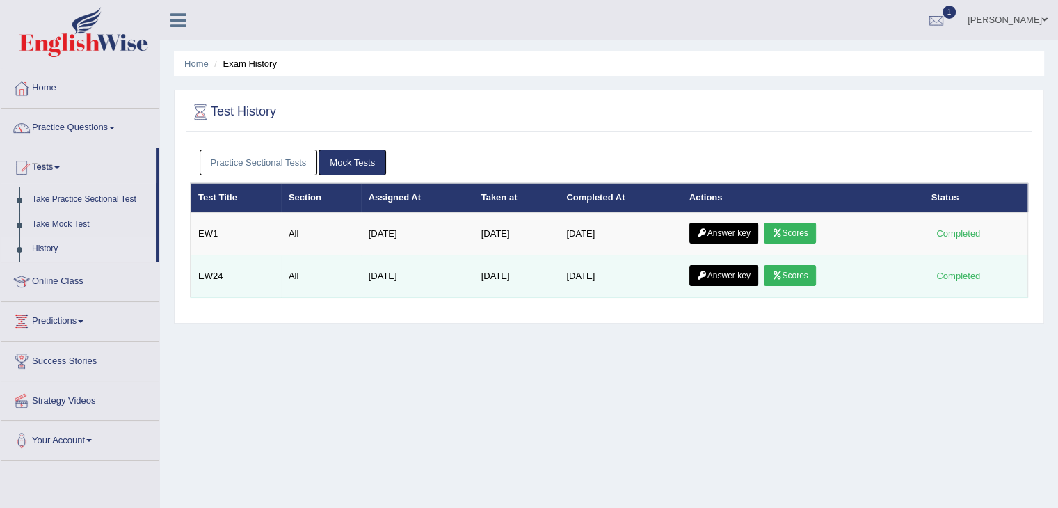
click at [806, 277] on link "Scores" at bounding box center [789, 275] width 51 height 21
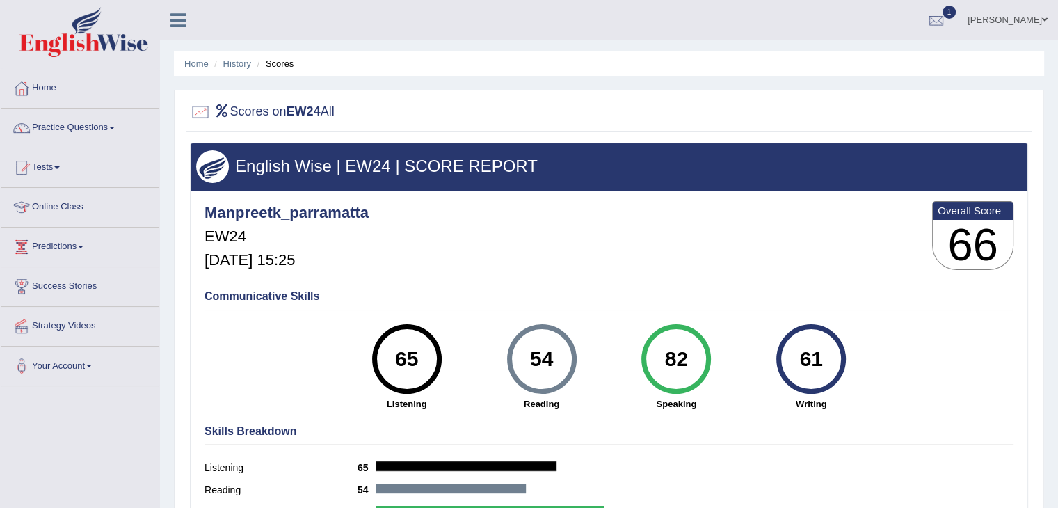
click at [285, 64] on li "Scores" at bounding box center [274, 63] width 40 height 13
click at [193, 57] on li "Home" at bounding box center [196, 63] width 24 height 13
click at [200, 65] on link "Home" at bounding box center [196, 63] width 24 height 10
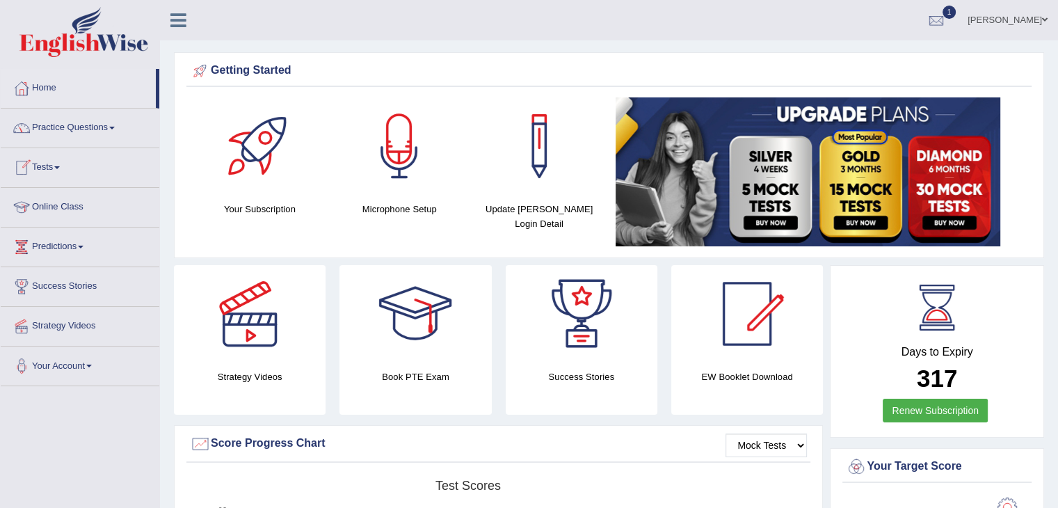
click at [38, 163] on link "Tests" at bounding box center [80, 165] width 159 height 35
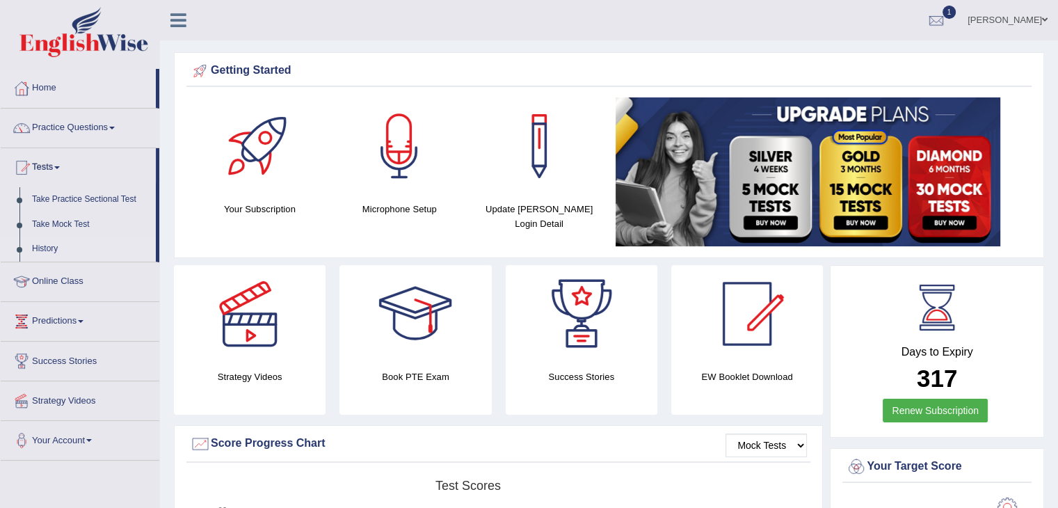
click at [53, 243] on link "History" at bounding box center [91, 249] width 130 height 25
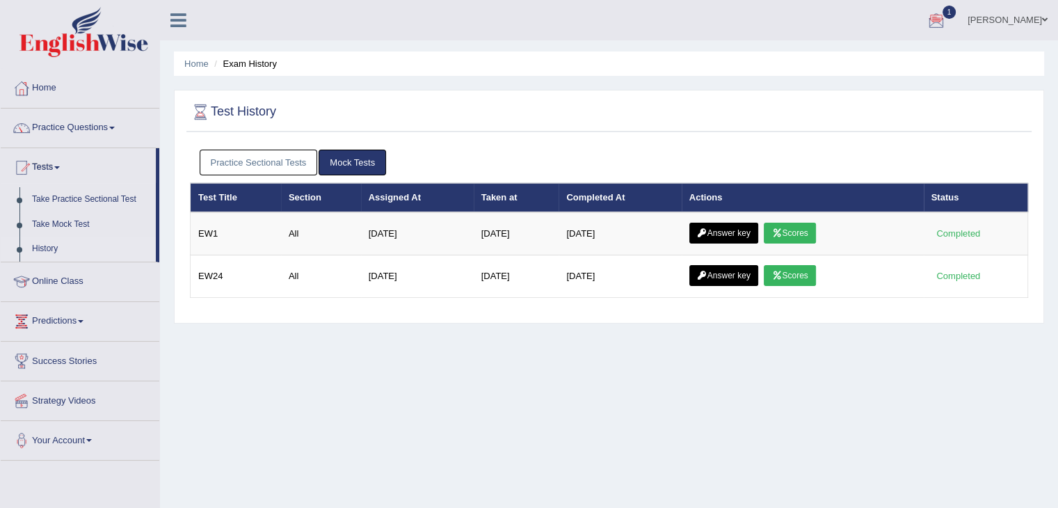
click at [935, 23] on link "1" at bounding box center [936, 18] width 42 height 36
click at [687, 38] on ul "[PERSON_NAME] Toggle navigation Username: manpreetk_parramatta Access Type: Onl…" at bounding box center [743, 20] width 629 height 40
drag, startPoint x: 687, startPoint y: 38, endPoint x: 738, endPoint y: 148, distance: 121.1
click at [738, 148] on div "Toggle navigation Home Practice Questions Speaking Practice Read Aloud Repeat S…" at bounding box center [529, 361] width 1058 height 723
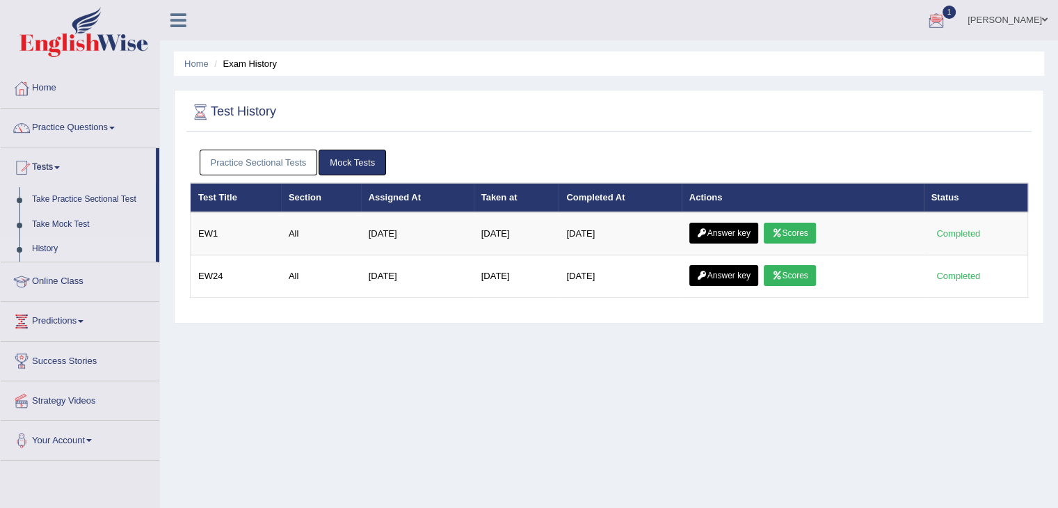
click at [738, 148] on div "Practice Sectional Tests Mock Tests" at bounding box center [609, 163] width 838 height 40
